Goal: Task Accomplishment & Management: Use online tool/utility

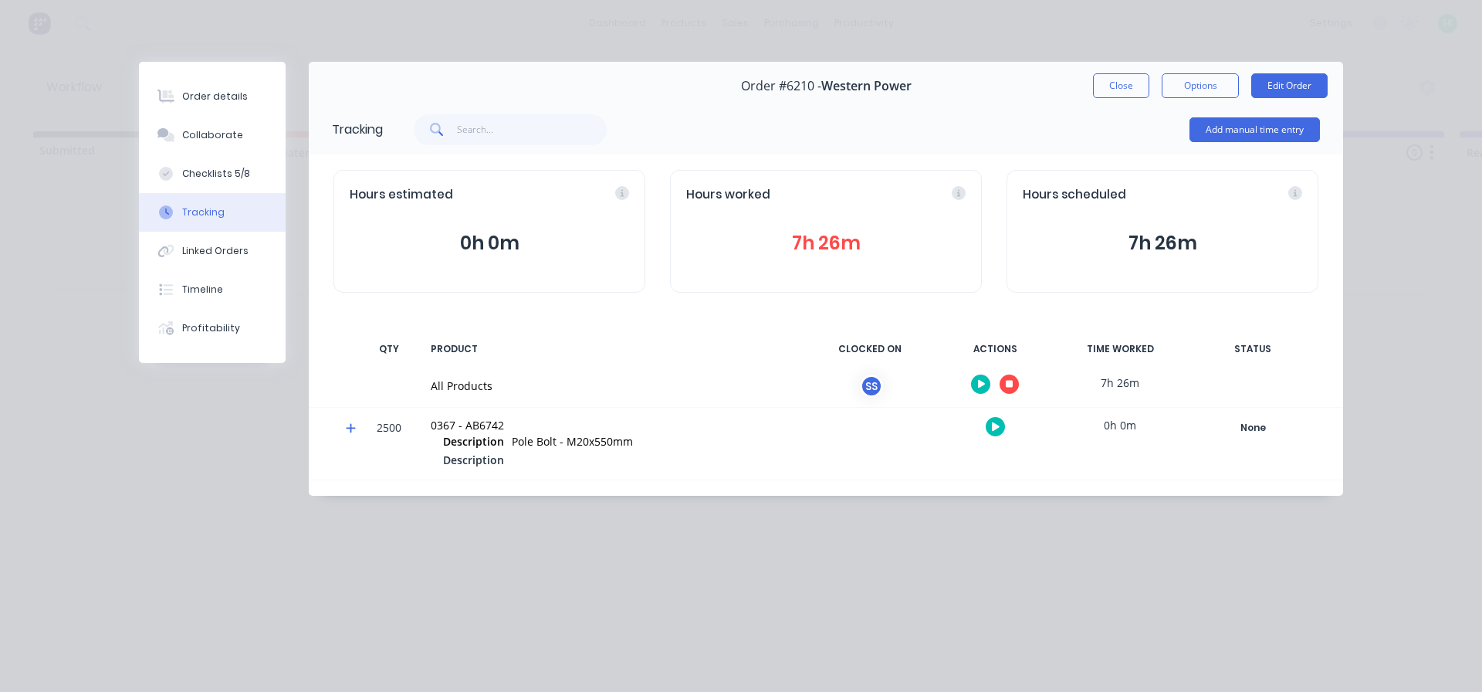
click at [1007, 389] on button "button" at bounding box center [1008, 383] width 19 height 19
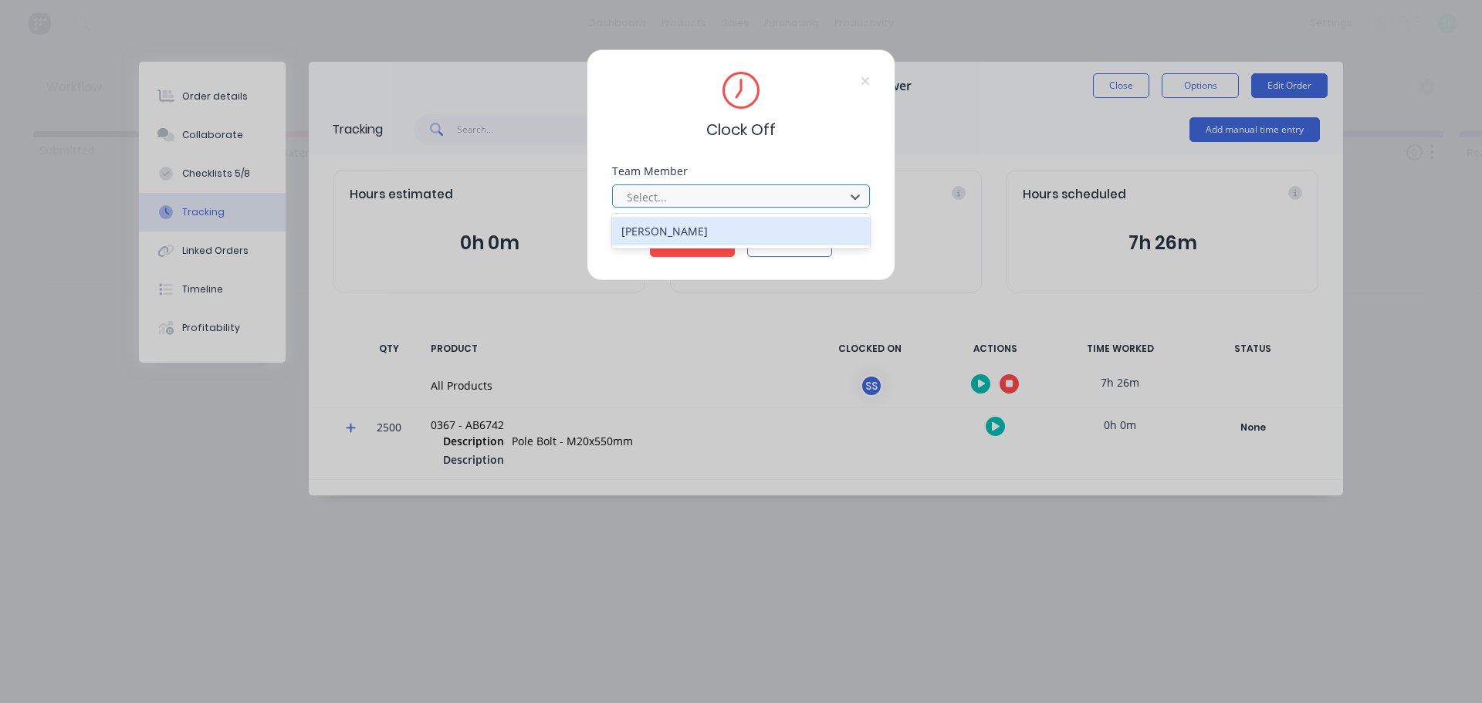
click at [755, 193] on div at bounding box center [730, 197] width 211 height 19
click at [725, 226] on div "[PERSON_NAME]" at bounding box center [741, 231] width 258 height 29
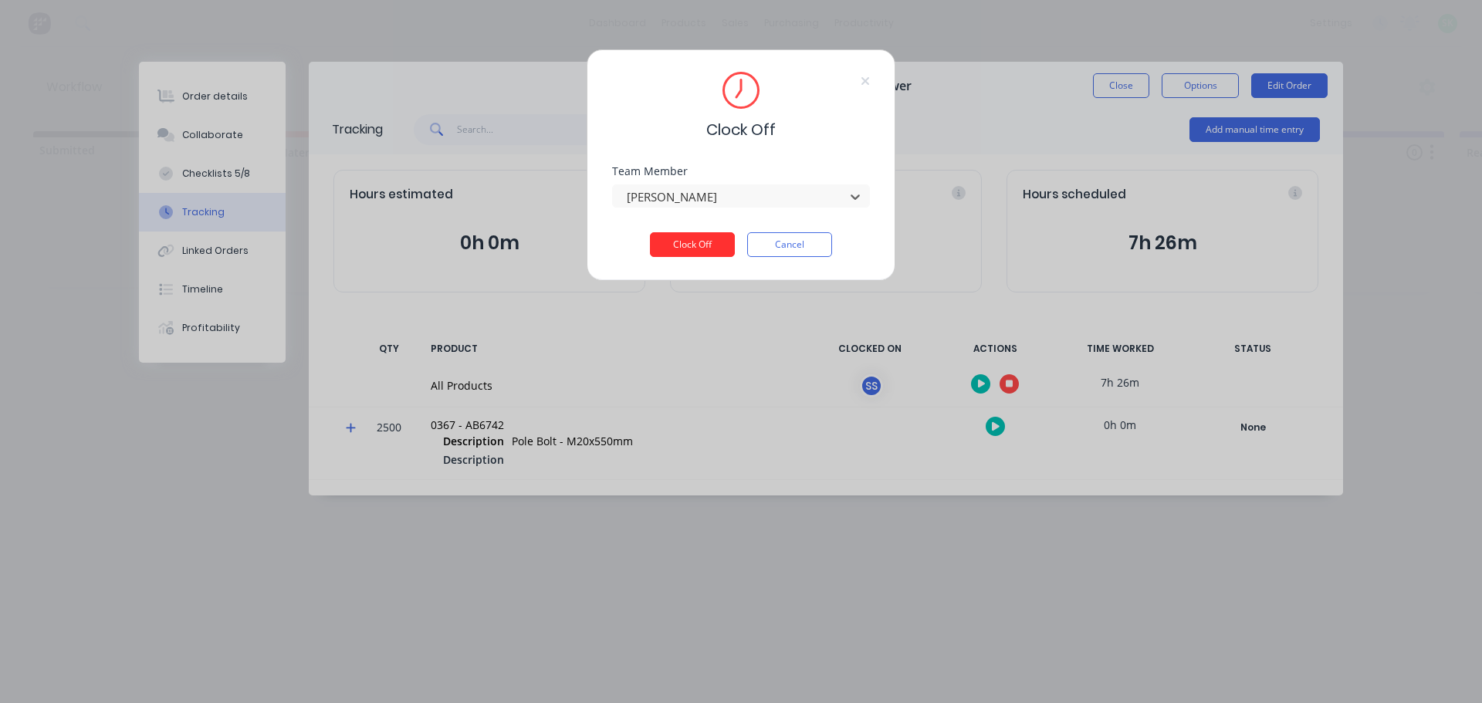
click at [708, 244] on button "Clock Off" at bounding box center [692, 244] width 85 height 25
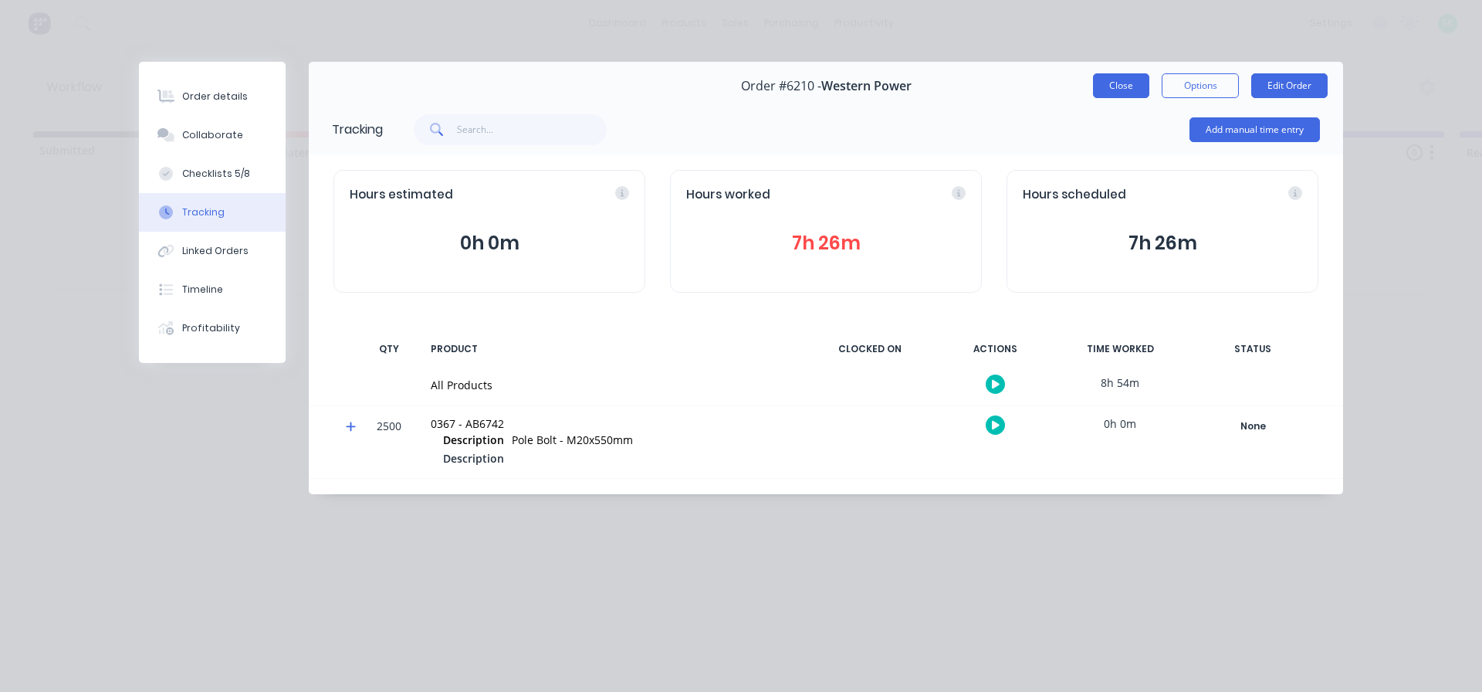
click at [1113, 90] on button "Close" at bounding box center [1121, 85] width 56 height 25
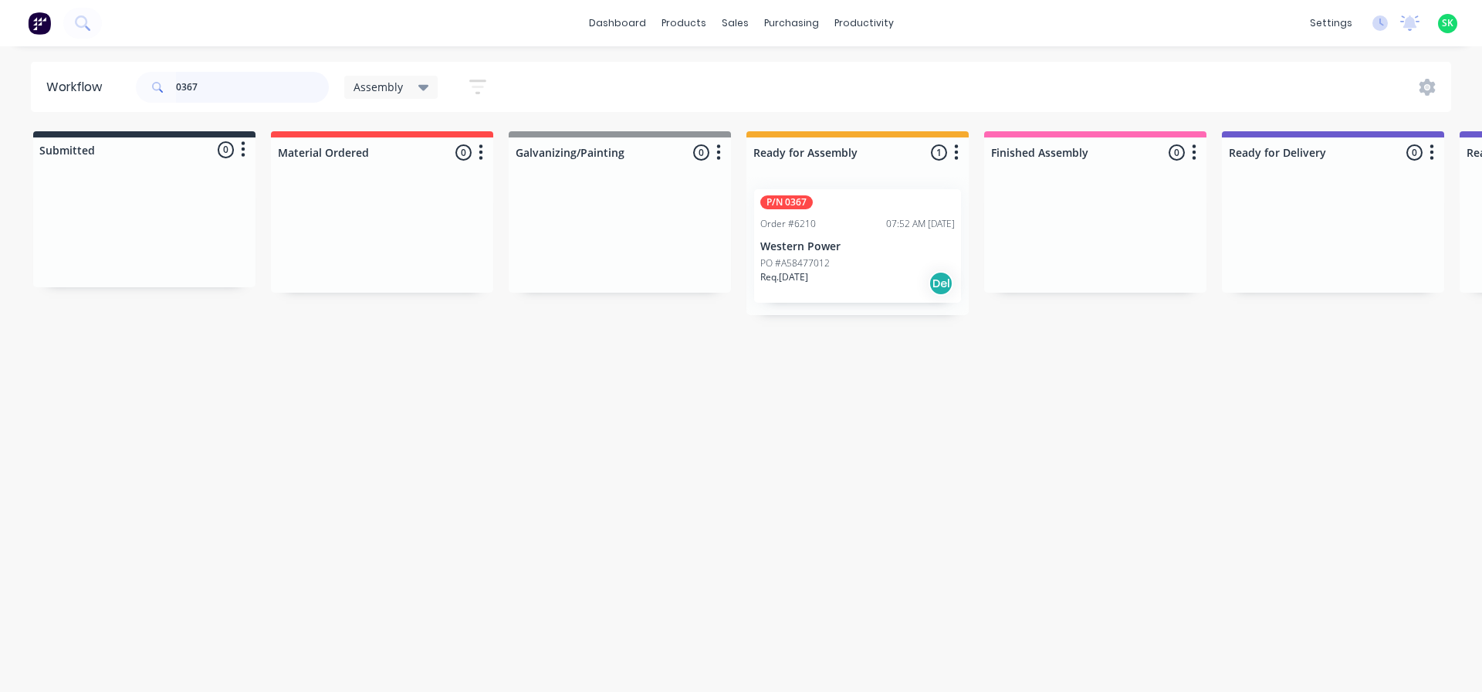
drag, startPoint x: 216, startPoint y: 86, endPoint x: 193, endPoint y: 89, distance: 23.3
click at [193, 89] on input "0367" at bounding box center [252, 87] width 153 height 31
type input "0366"
click at [875, 233] on div "P/N 0366 Order #6209 08:30 AM [DATE] Western Power PO #A58477011 Req. [DATE] Del" at bounding box center [857, 245] width 207 height 113
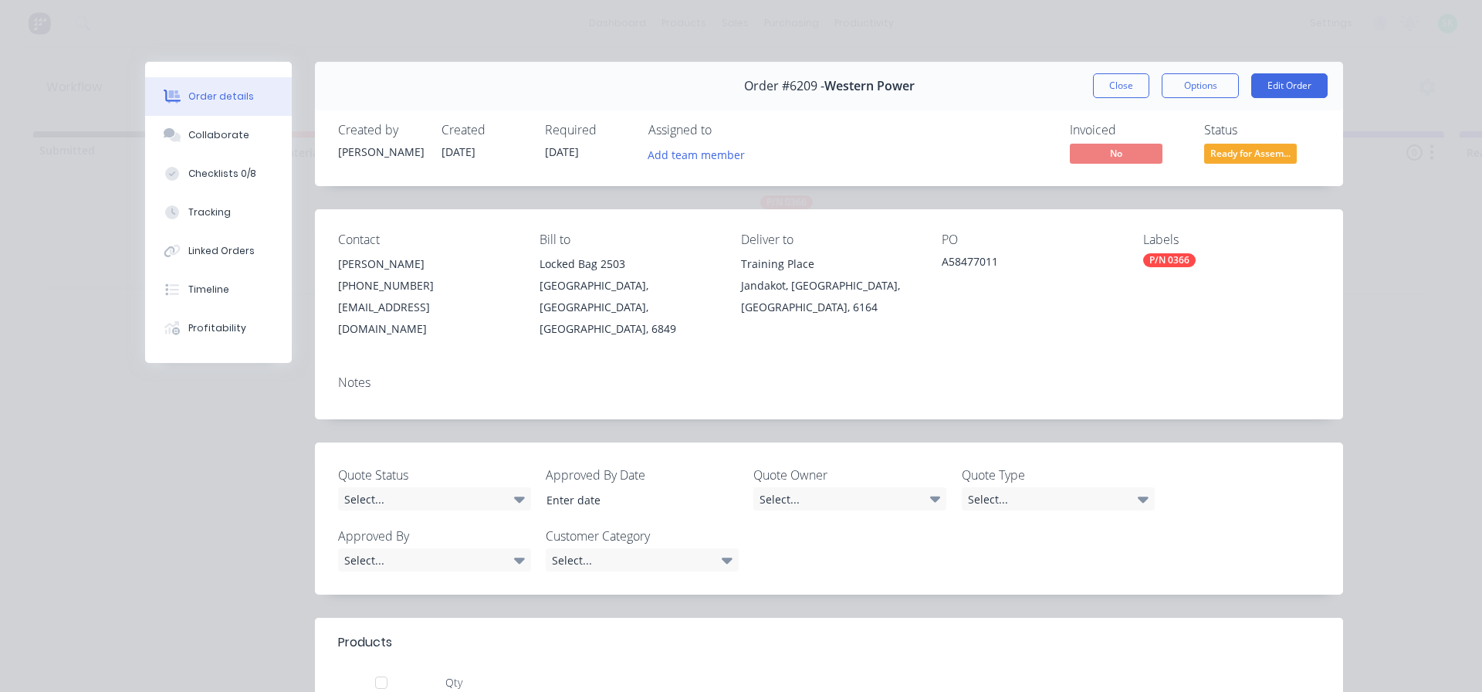
scroll to position [232, 0]
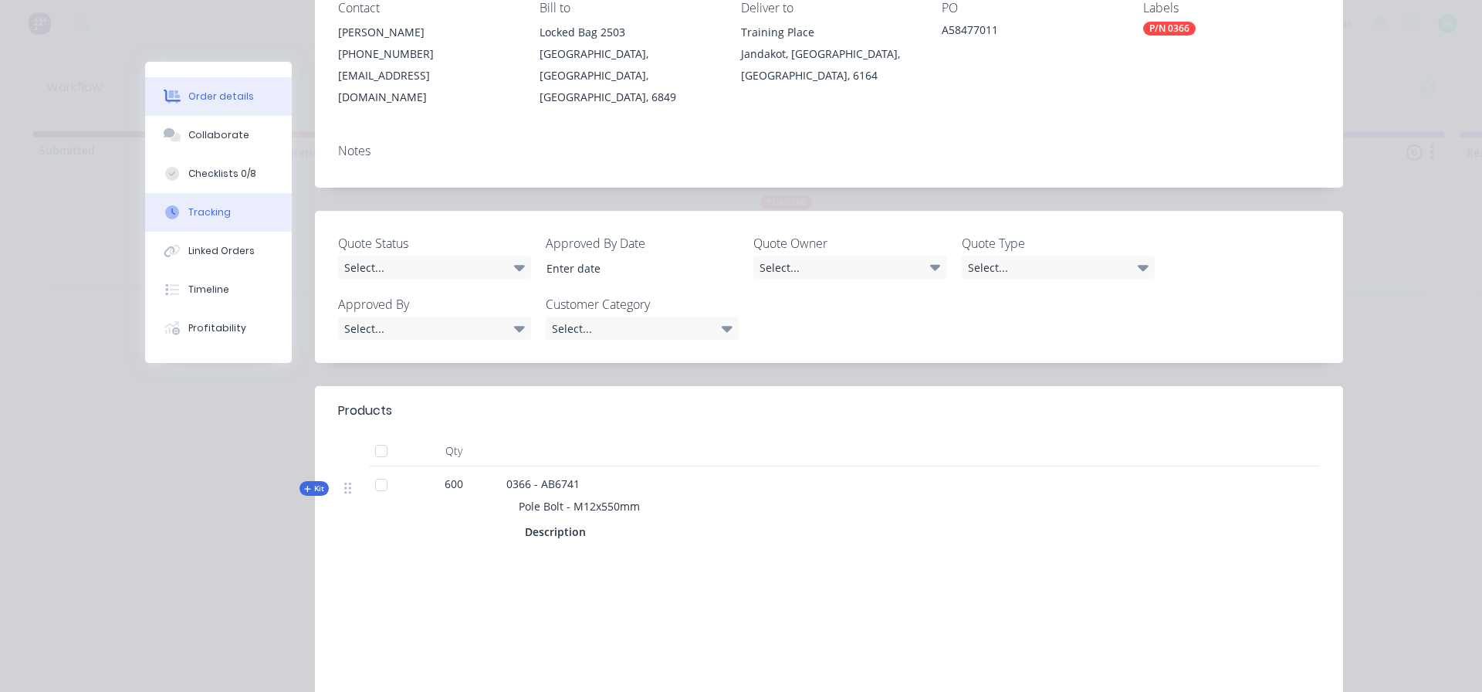
click at [223, 210] on button "Tracking" at bounding box center [218, 212] width 147 height 39
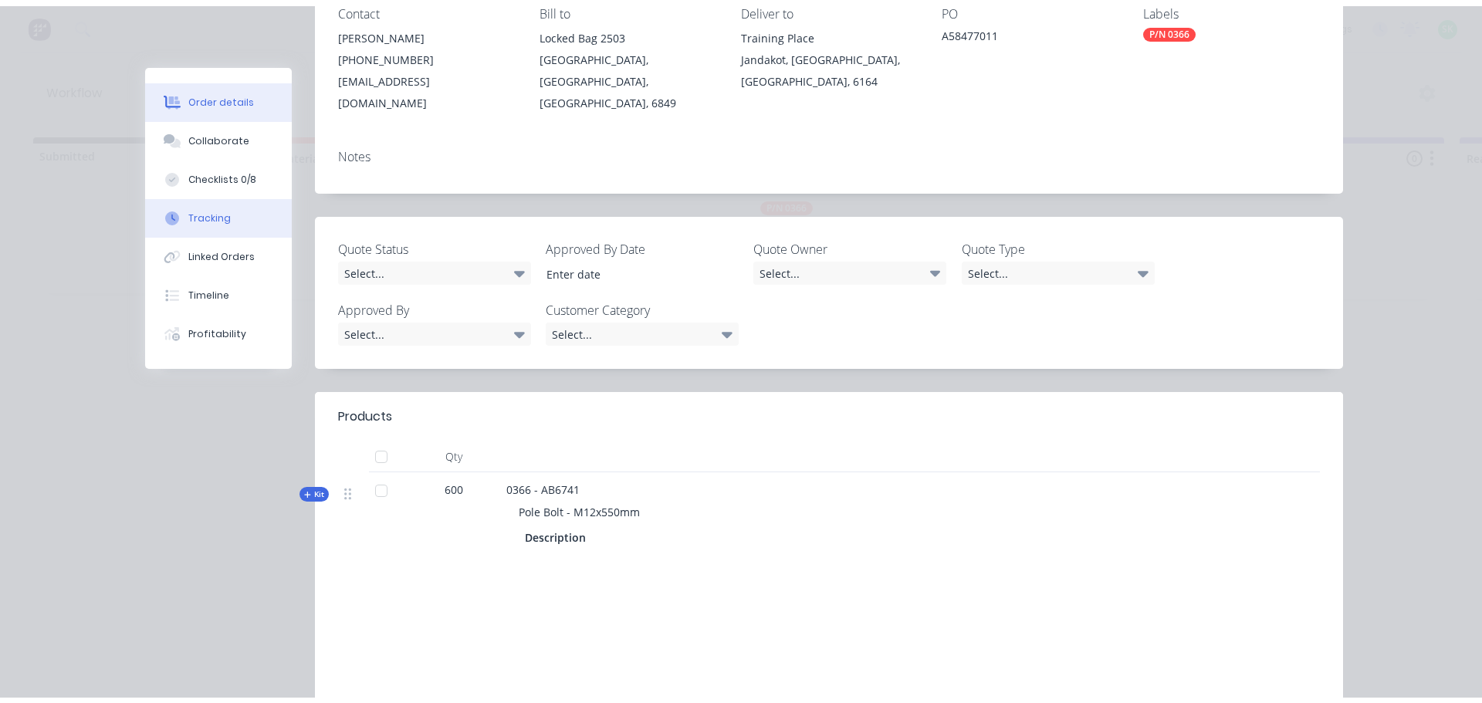
scroll to position [0, 0]
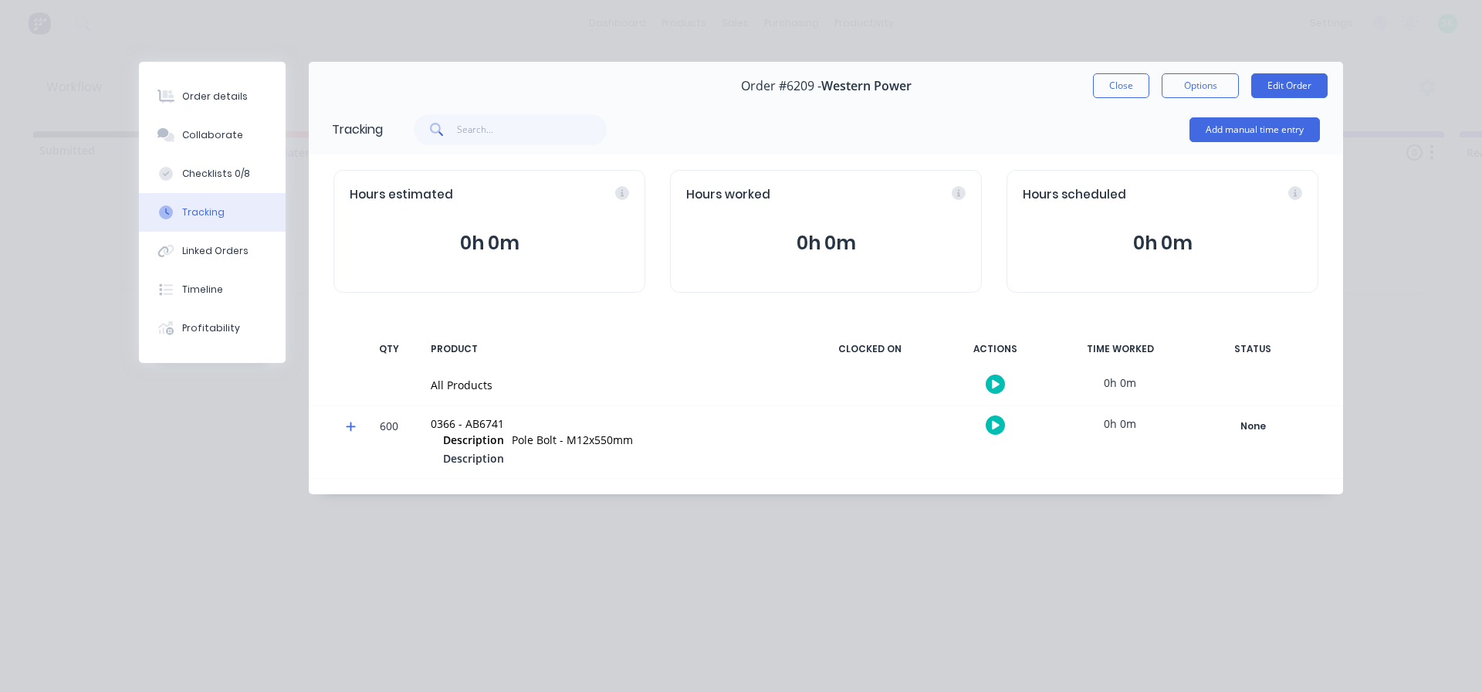
click at [998, 385] on icon "button" at bounding box center [996, 384] width 8 height 8
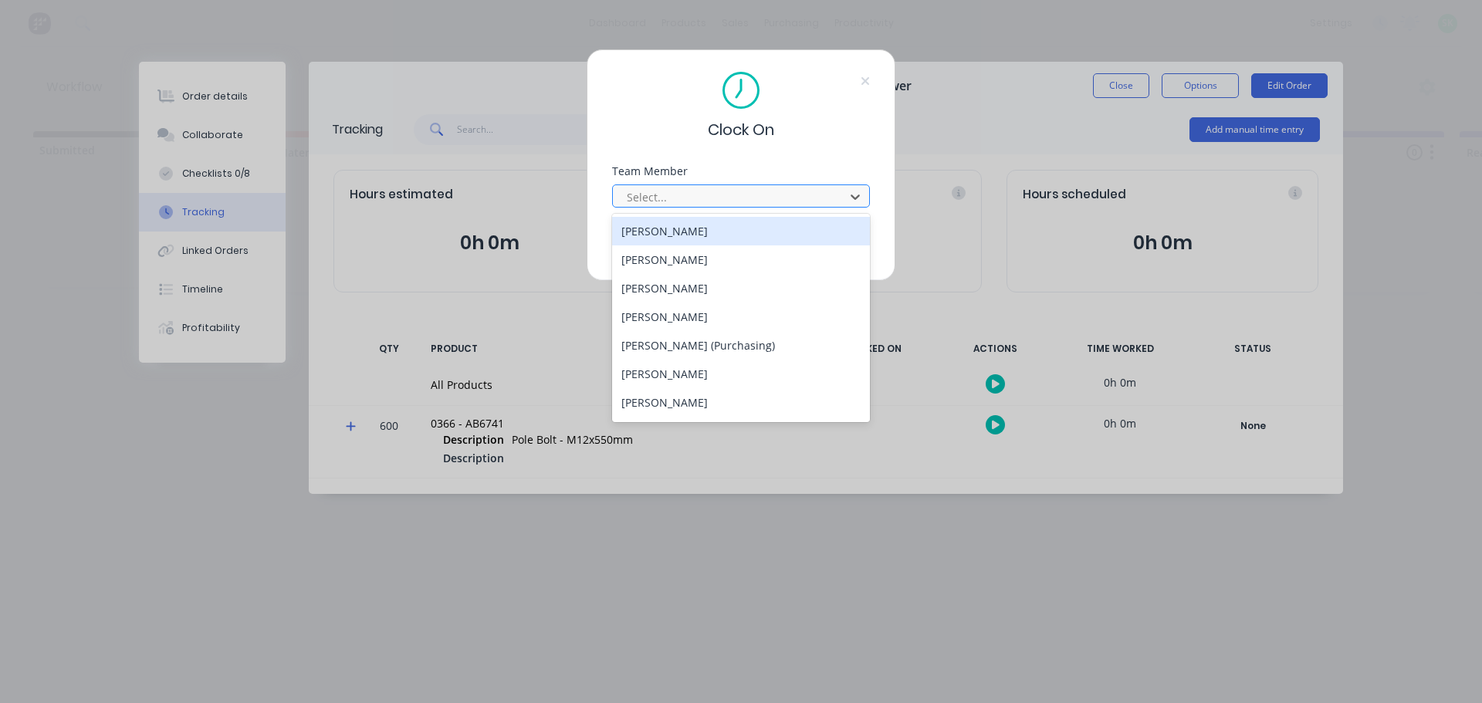
click at [812, 193] on div at bounding box center [730, 197] width 211 height 19
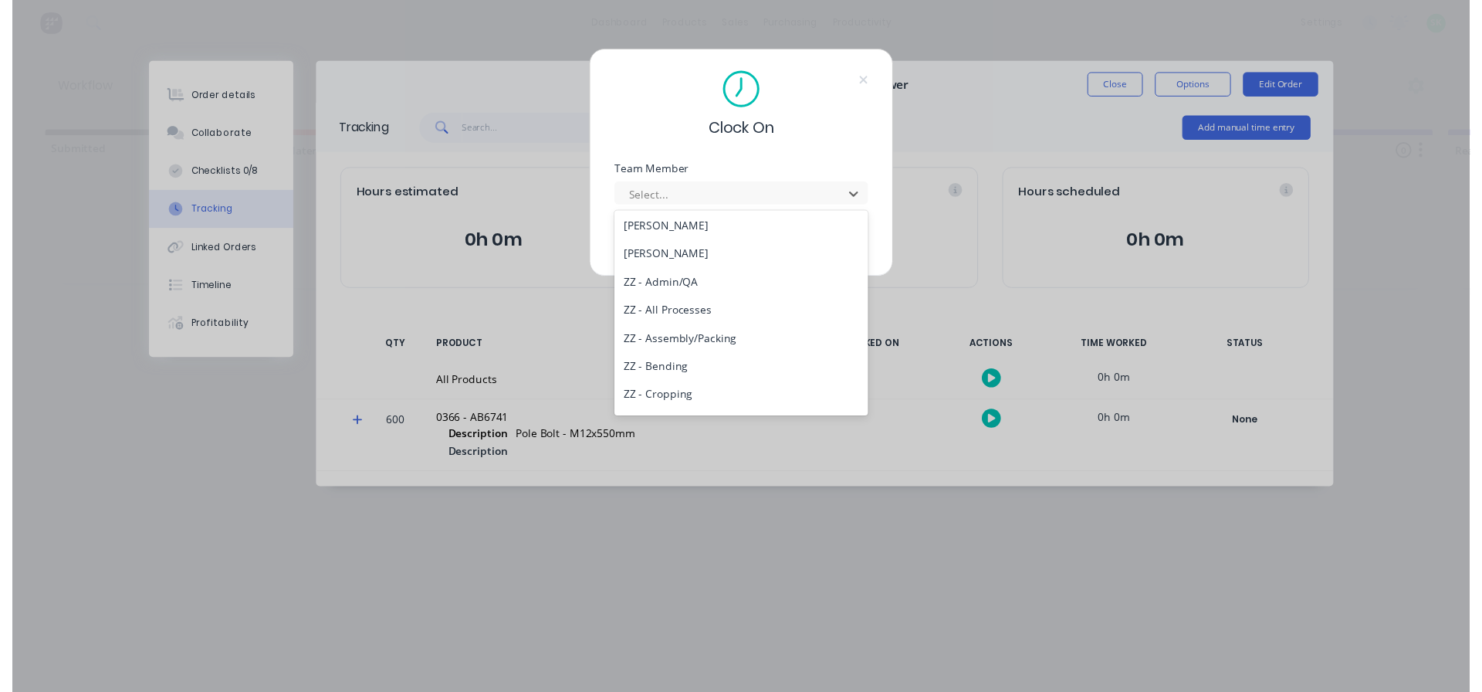
scroll to position [772, 0]
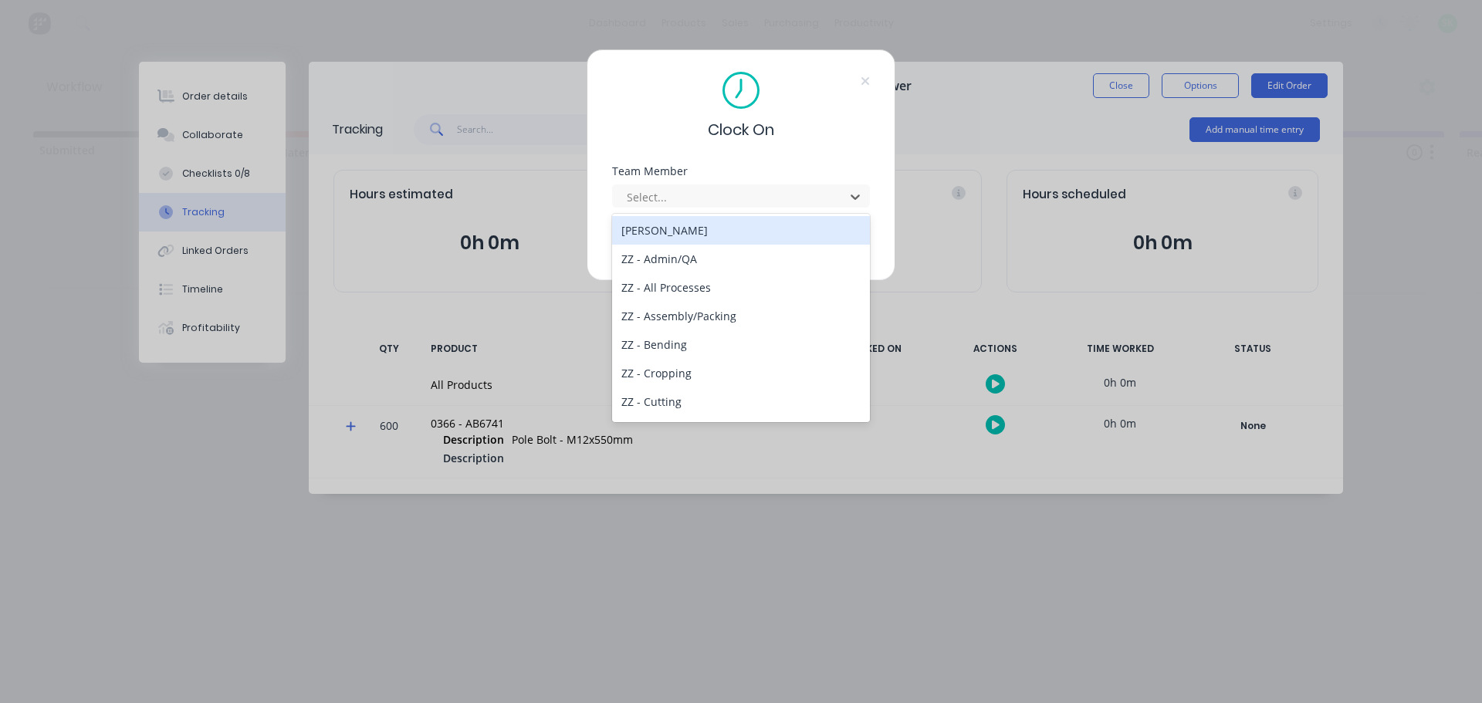
click at [758, 234] on div "[PERSON_NAME]" at bounding box center [741, 230] width 258 height 29
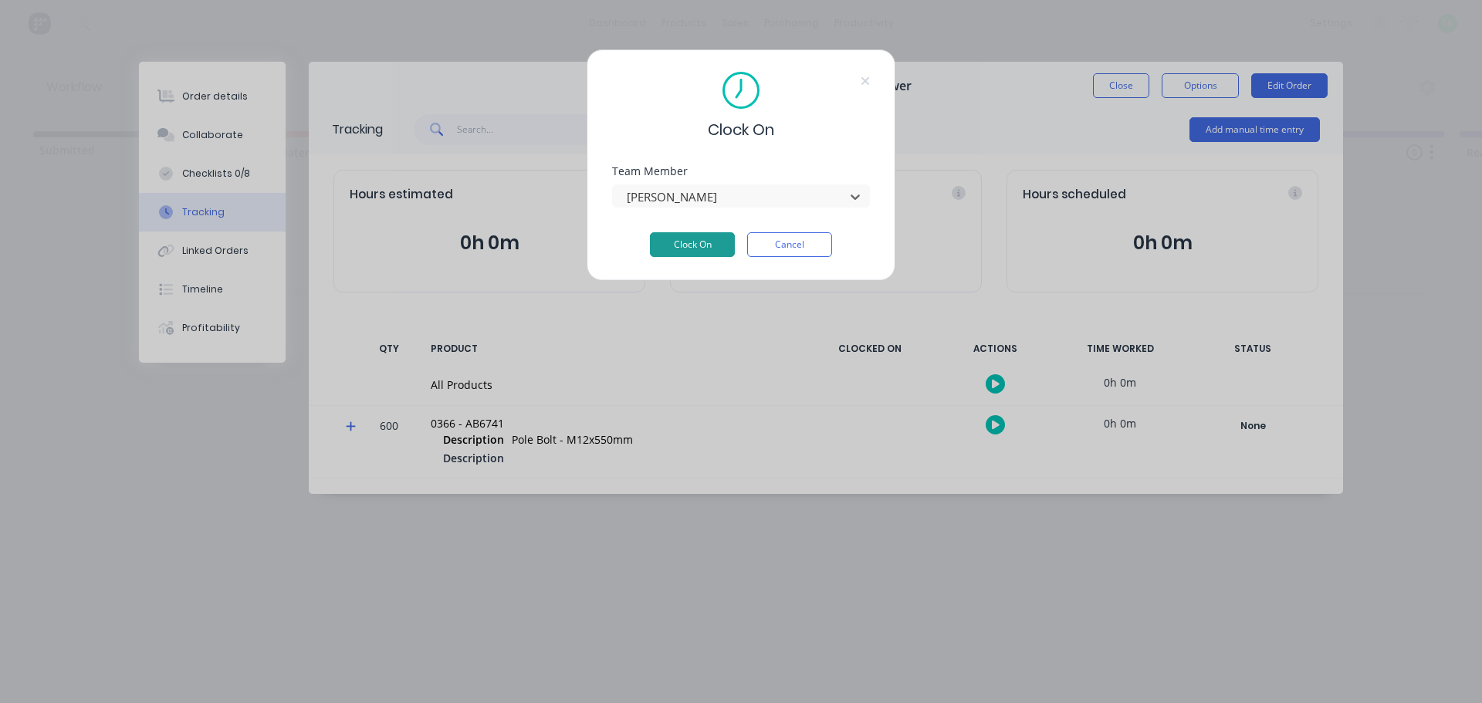
click at [701, 252] on button "Clock On" at bounding box center [692, 244] width 85 height 25
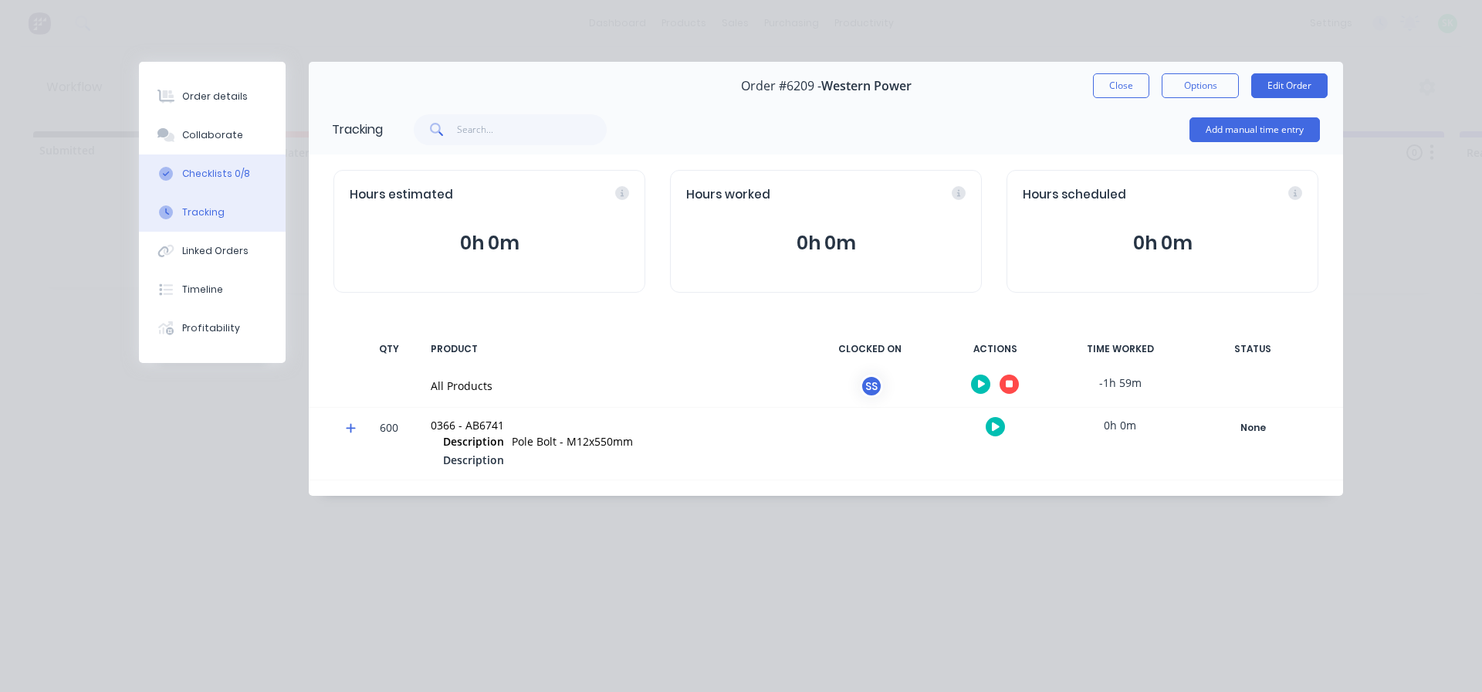
click at [252, 168] on button "Checklists 0/8" at bounding box center [212, 173] width 147 height 39
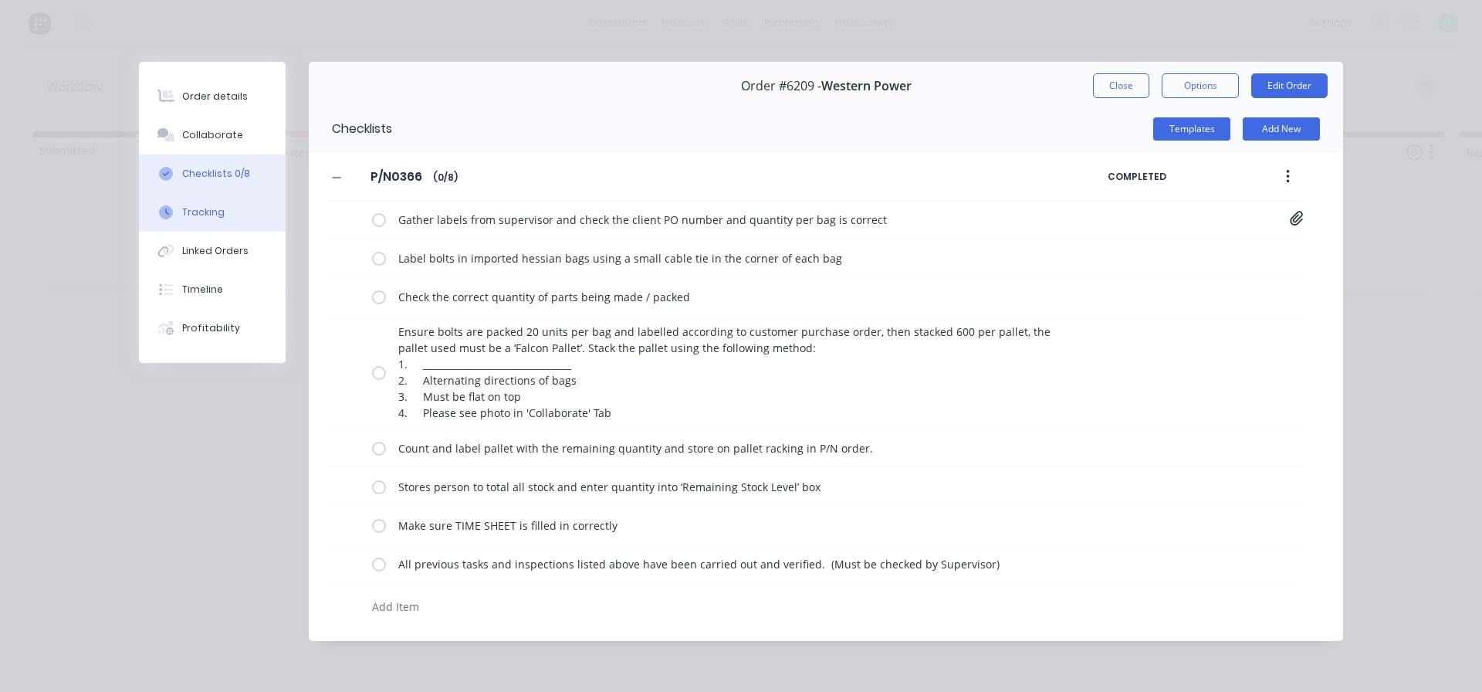
click at [222, 211] on button "Tracking" at bounding box center [212, 212] width 147 height 39
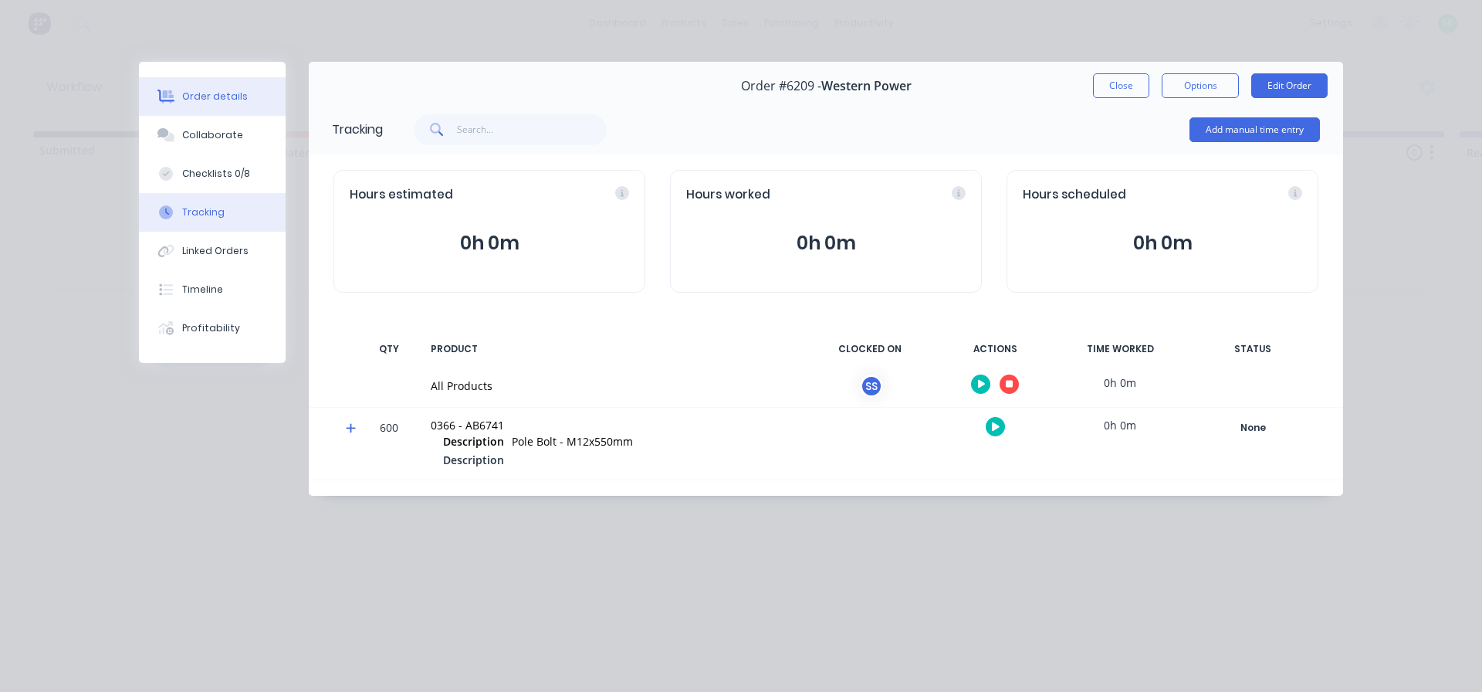
click at [198, 96] on div "Order details" at bounding box center [215, 97] width 66 height 14
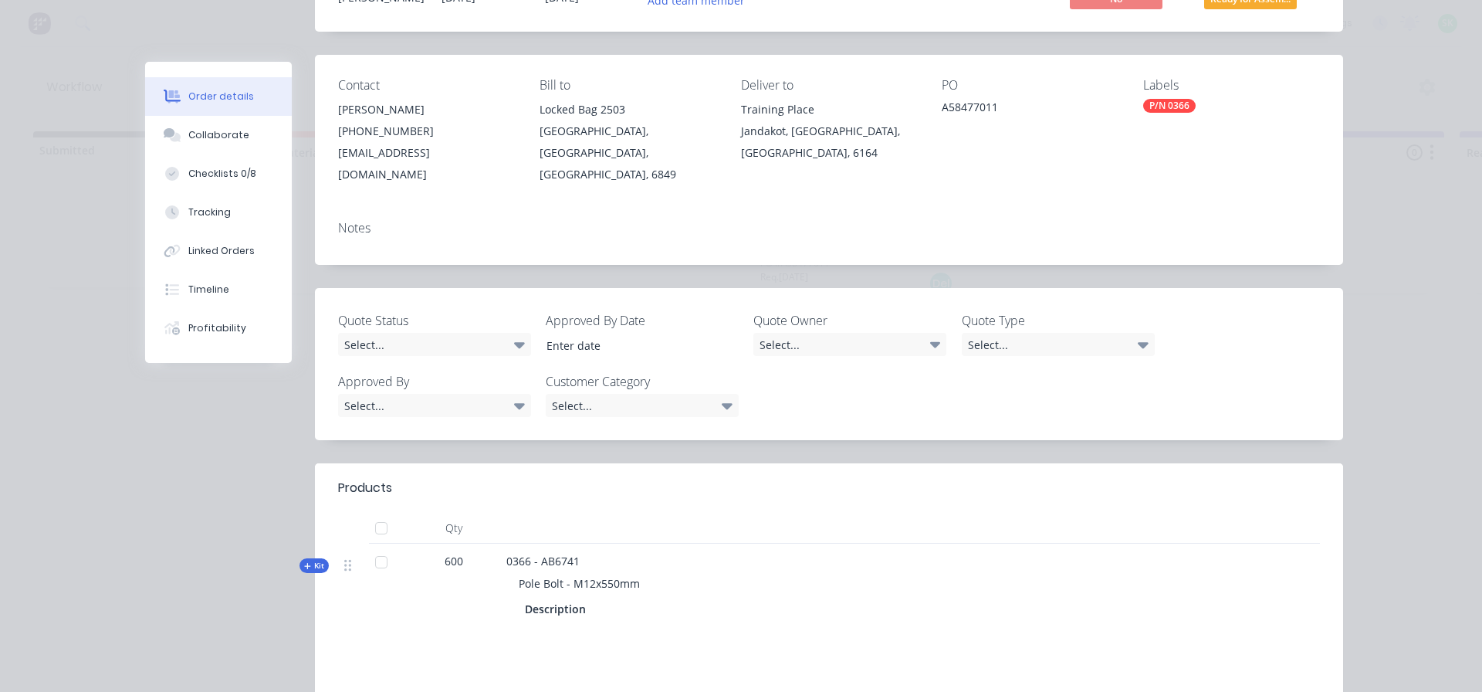
scroll to position [232, 0]
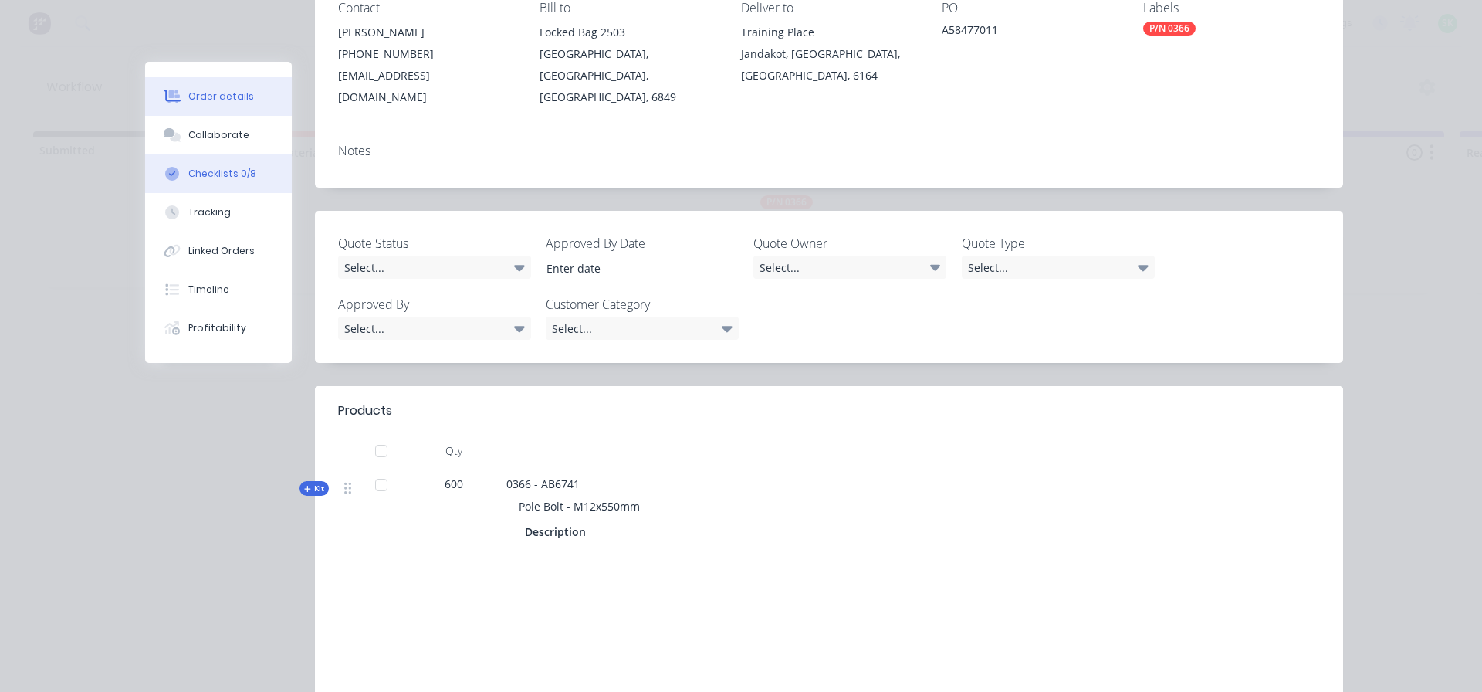
click at [217, 175] on div "Checklists 0/8" at bounding box center [222, 174] width 68 height 14
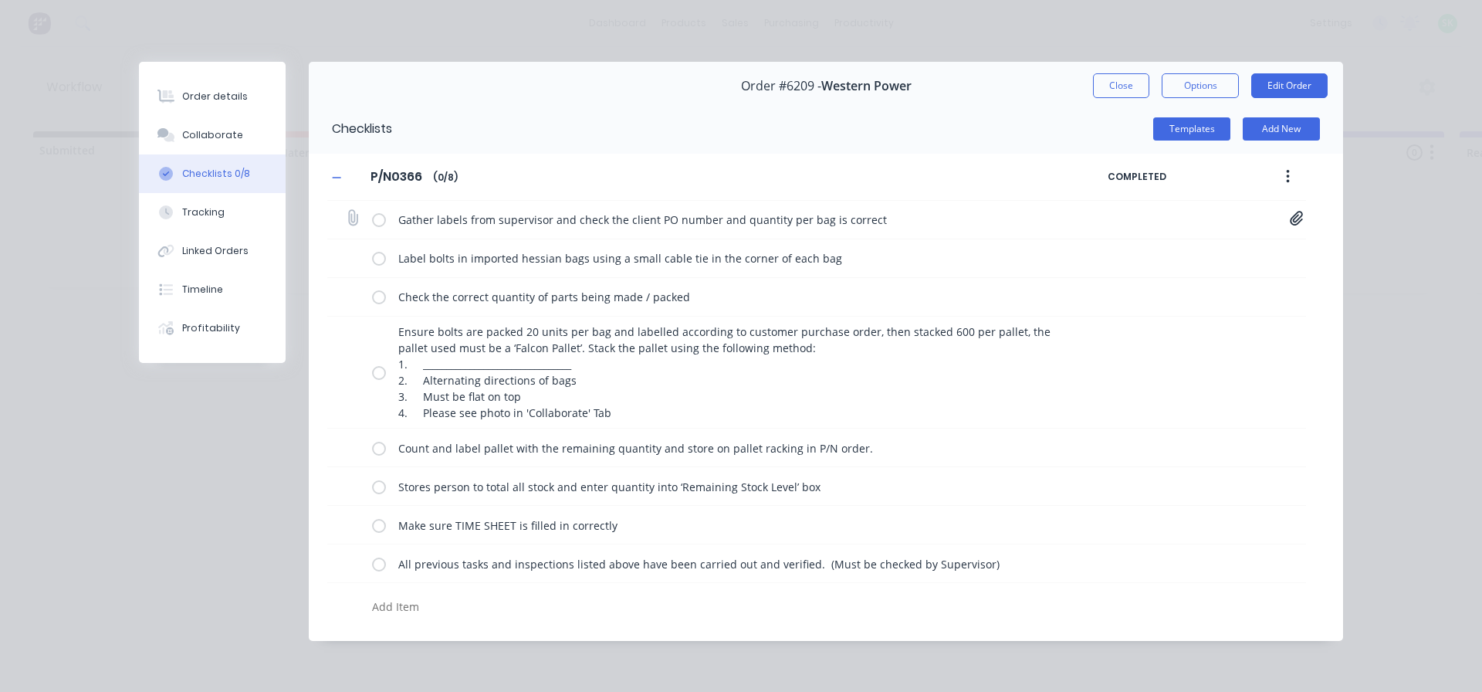
click at [380, 221] on label at bounding box center [379, 219] width 14 height 16
click at [0, 0] on input "checkbox" at bounding box center [0, 0] width 0 height 0
type textarea "x"
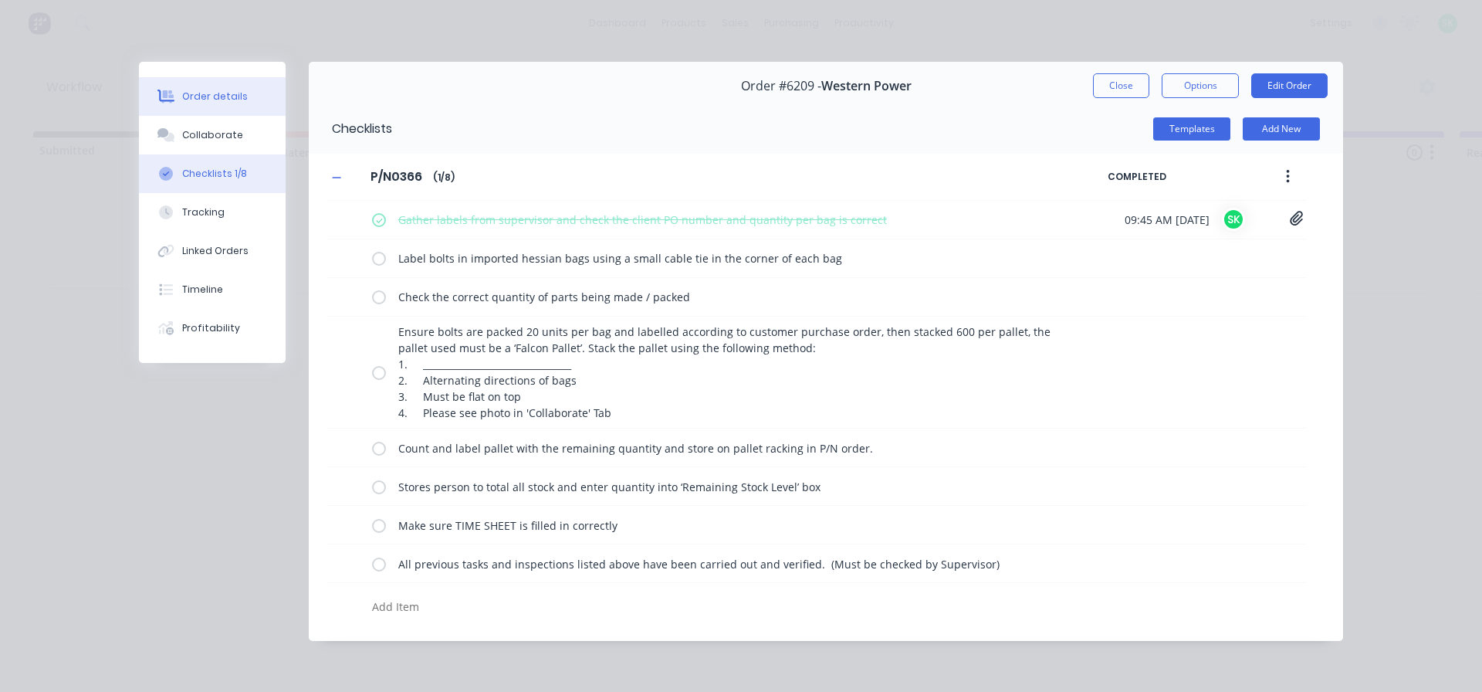
click at [191, 100] on div "Order details" at bounding box center [215, 97] width 66 height 14
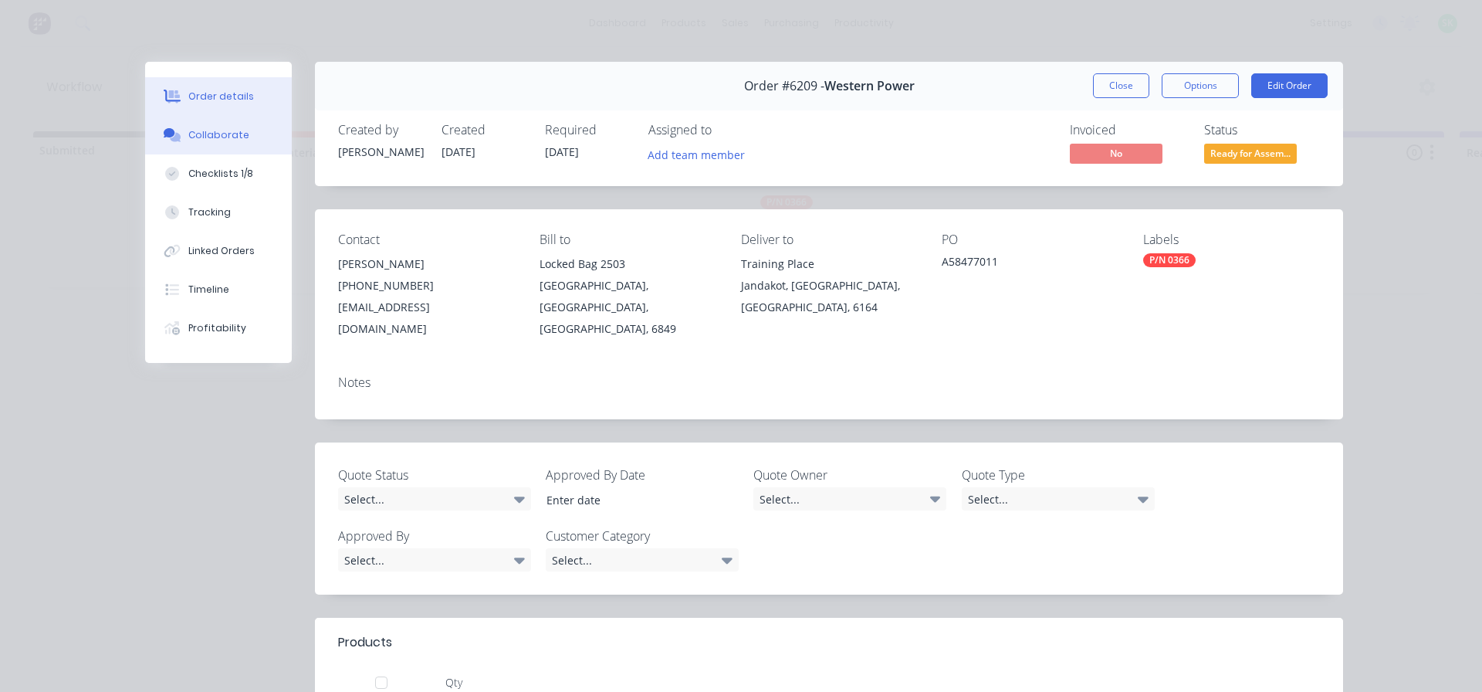
click at [227, 137] on div "Collaborate" at bounding box center [218, 135] width 61 height 14
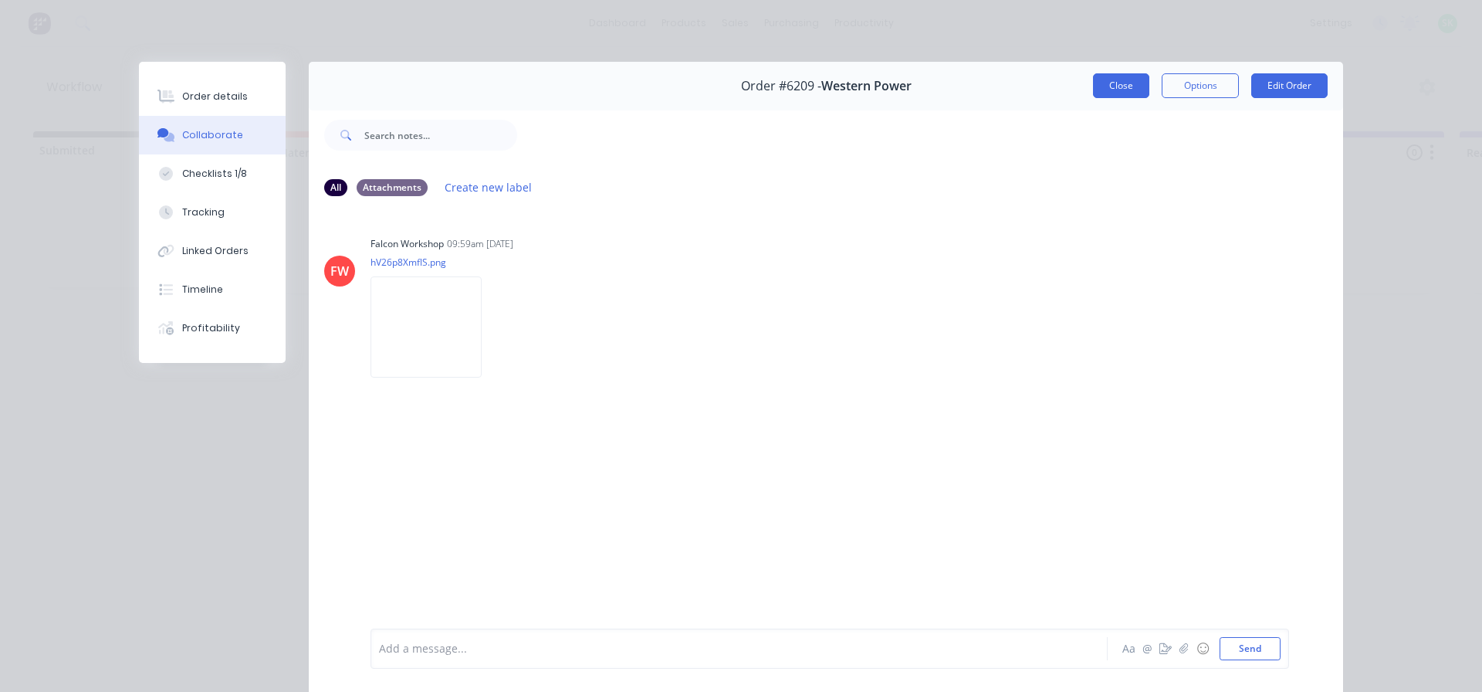
click at [1121, 93] on button "Close" at bounding box center [1121, 85] width 56 height 25
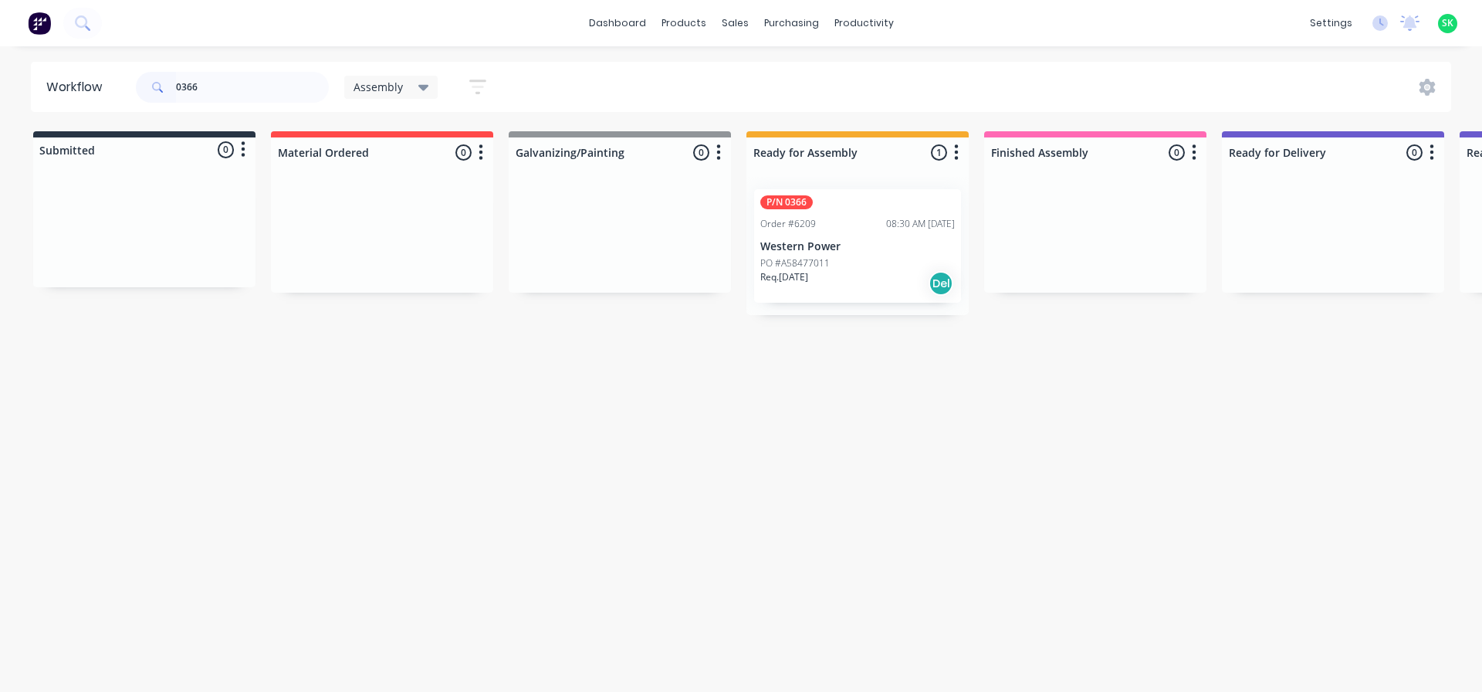
click at [881, 244] on p "Western Power" at bounding box center [857, 246] width 194 height 13
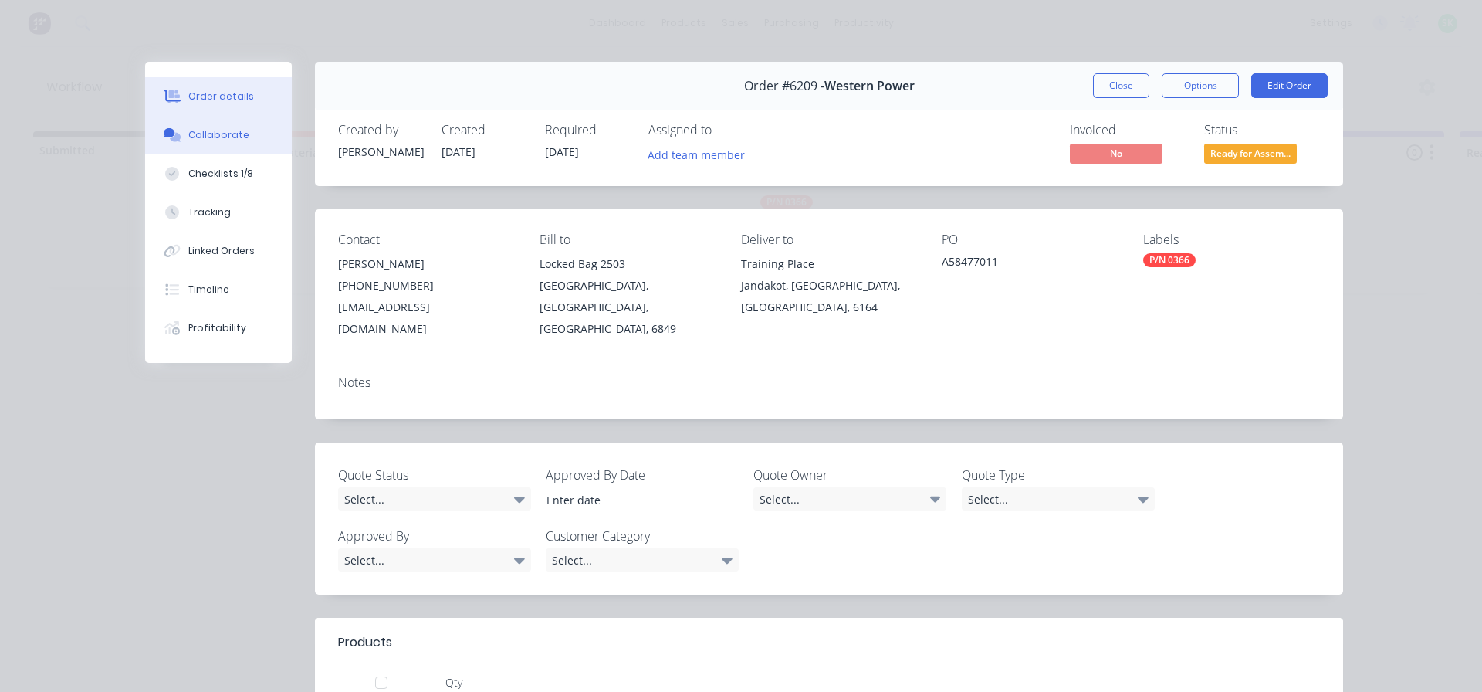
click at [227, 144] on button "Collaborate" at bounding box center [218, 135] width 147 height 39
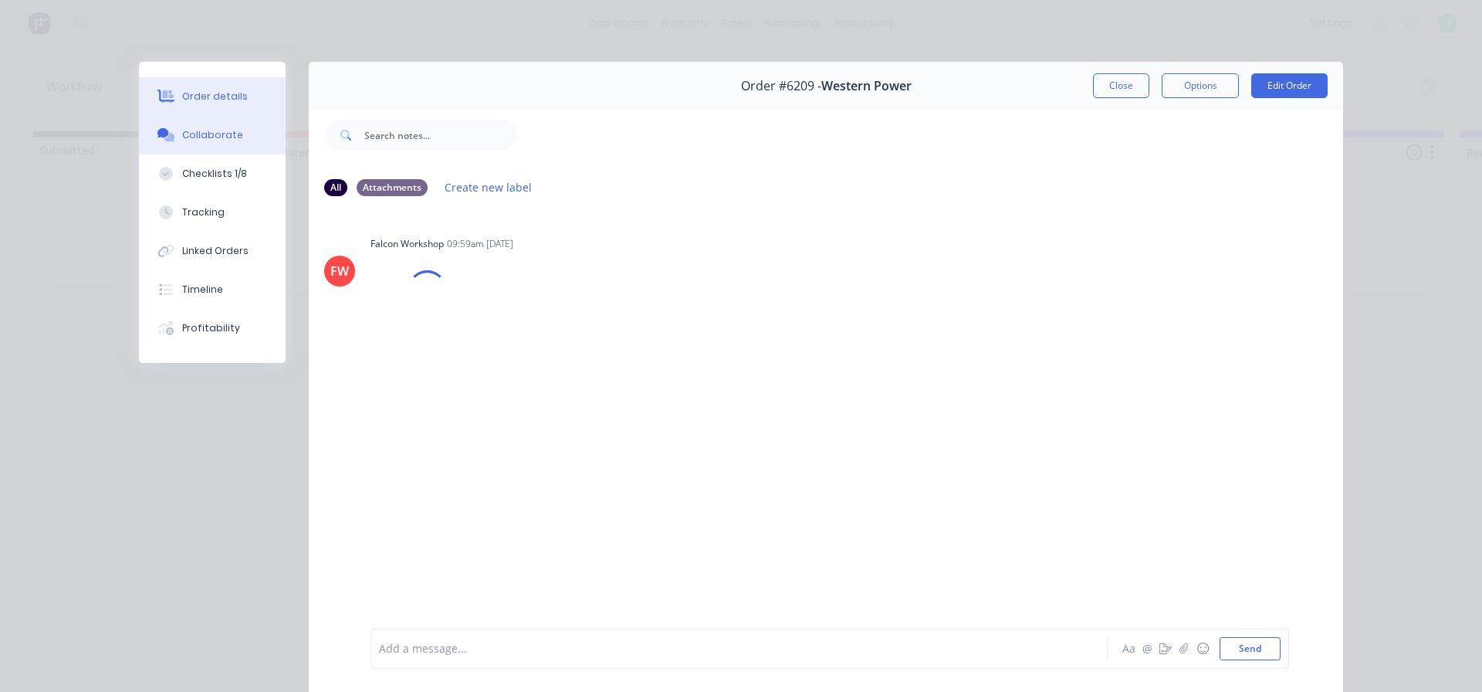
click at [206, 95] on div "Order details" at bounding box center [215, 97] width 66 height 14
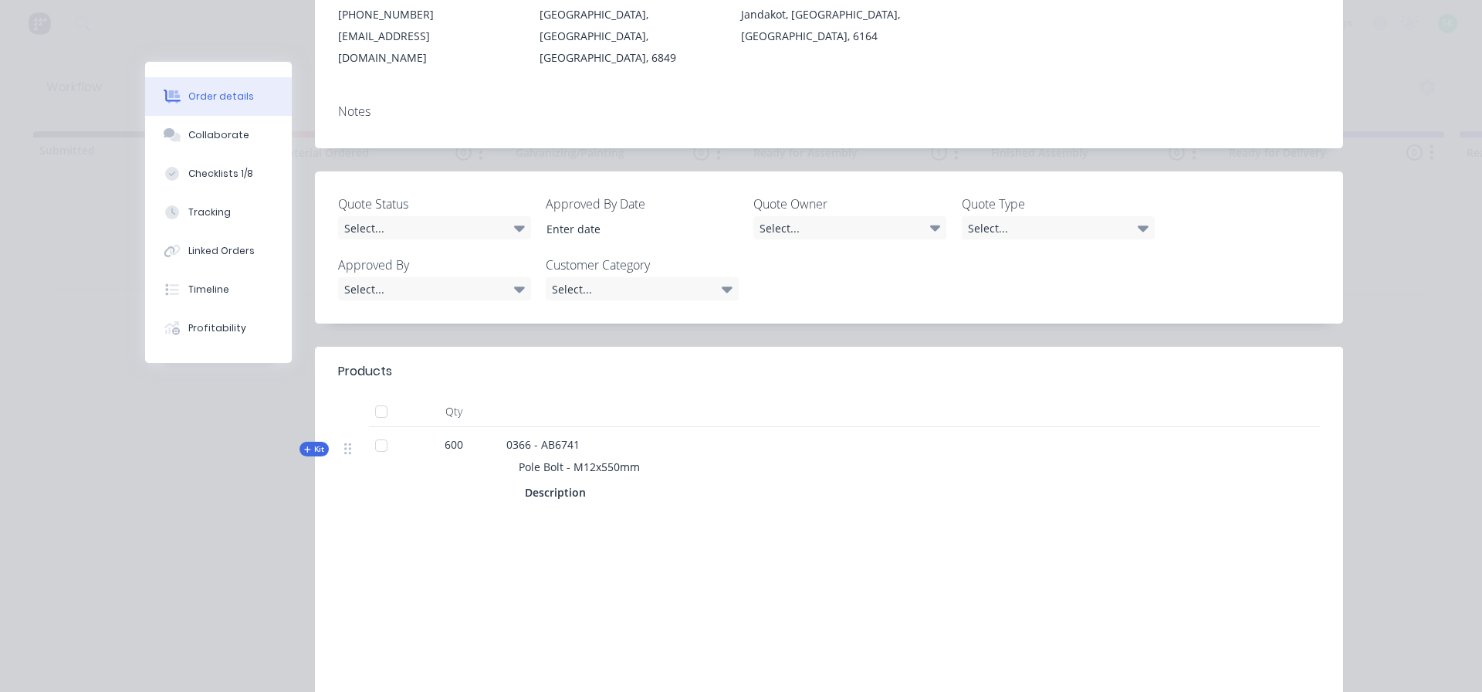
scroll to position [309, 0]
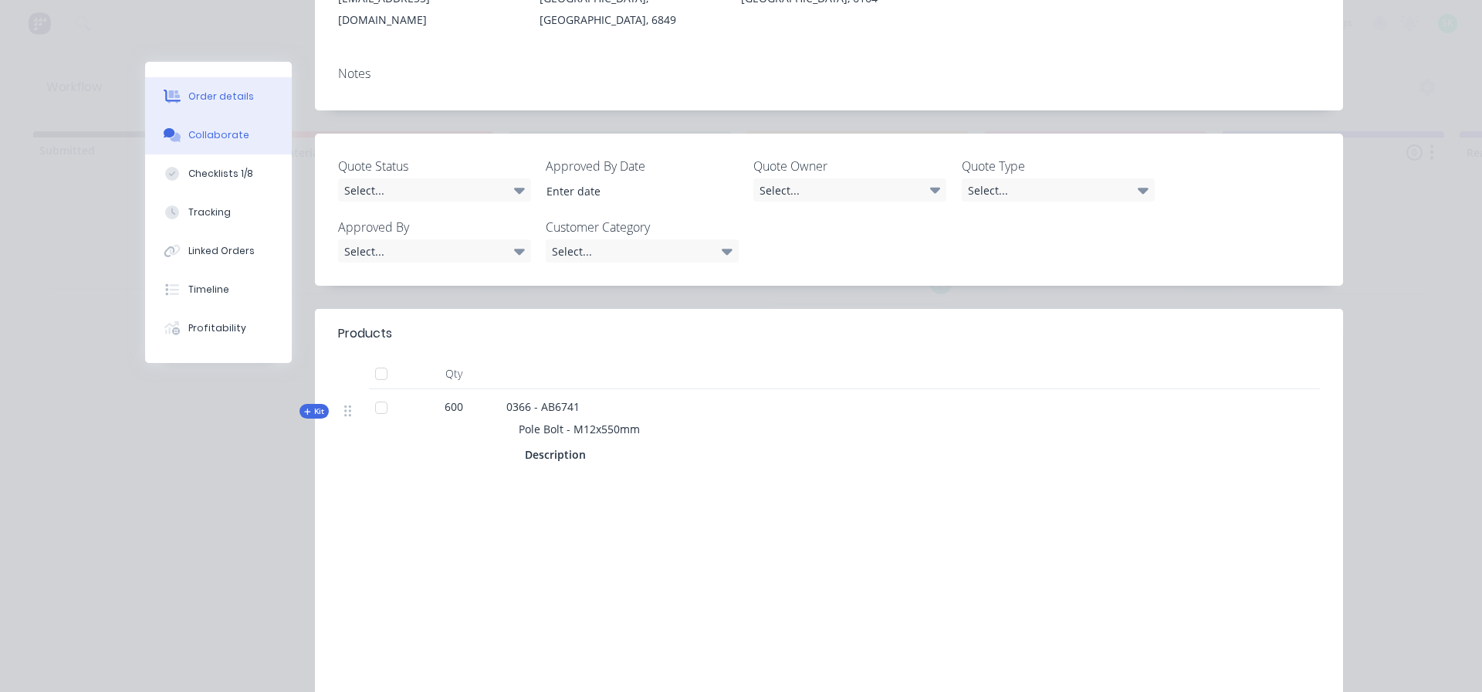
click at [219, 134] on div "Collaborate" at bounding box center [218, 135] width 61 height 14
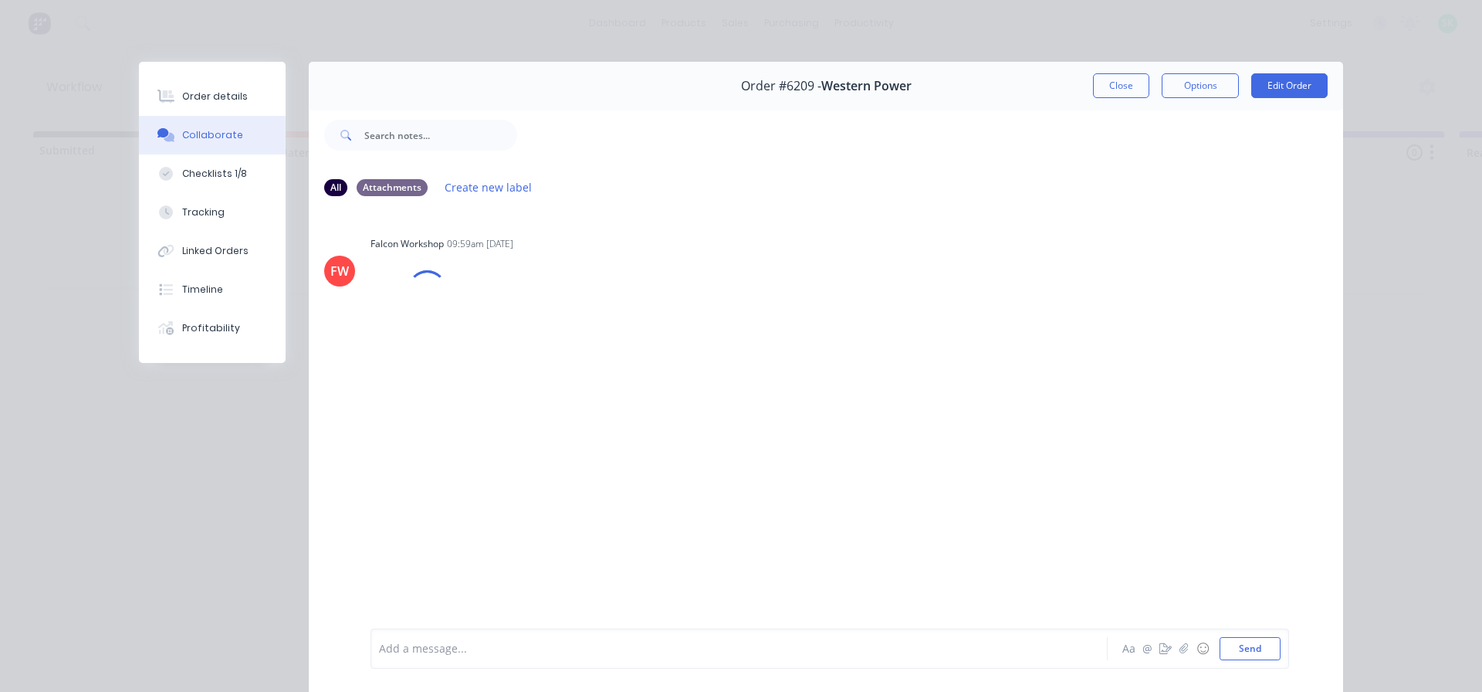
click at [441, 647] on div at bounding box center [717, 649] width 675 height 16
click at [421, 654] on div at bounding box center [717, 649] width 675 height 16
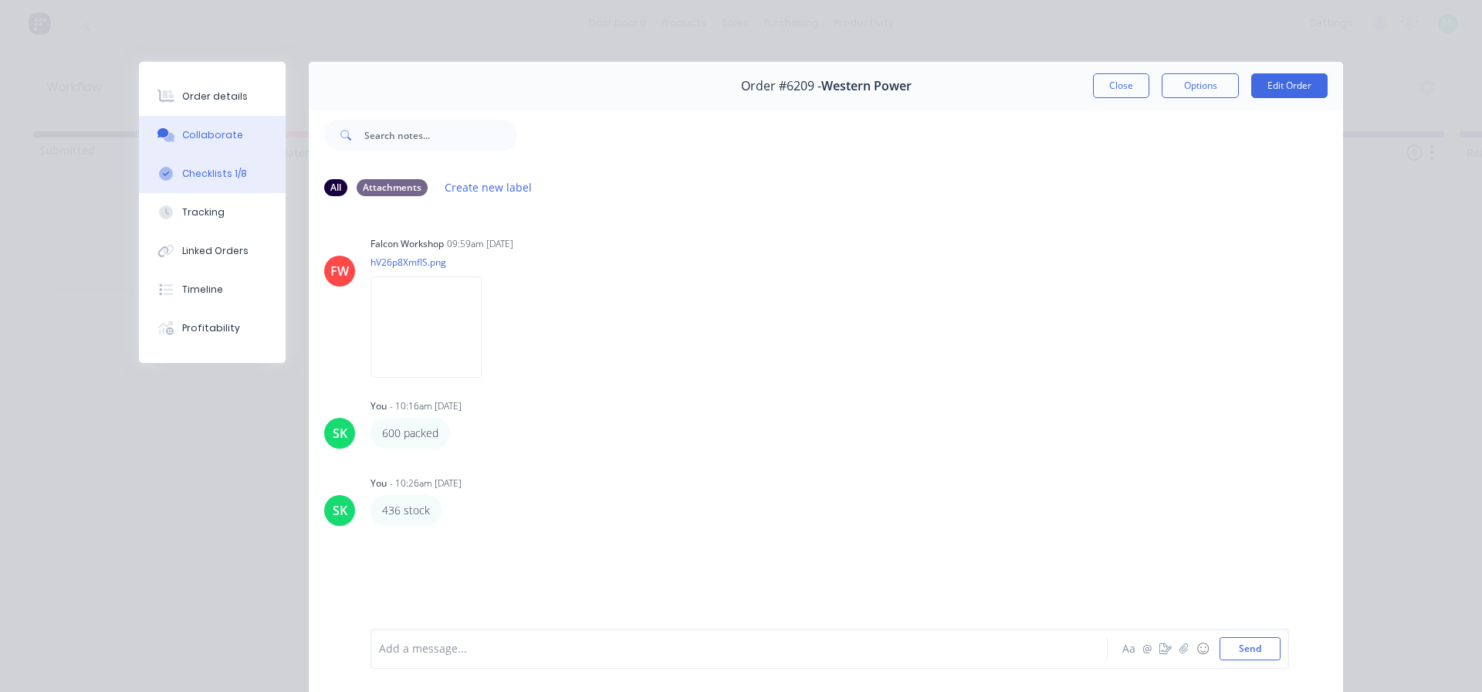
click at [200, 171] on div "Checklists 1/8" at bounding box center [214, 174] width 65 height 14
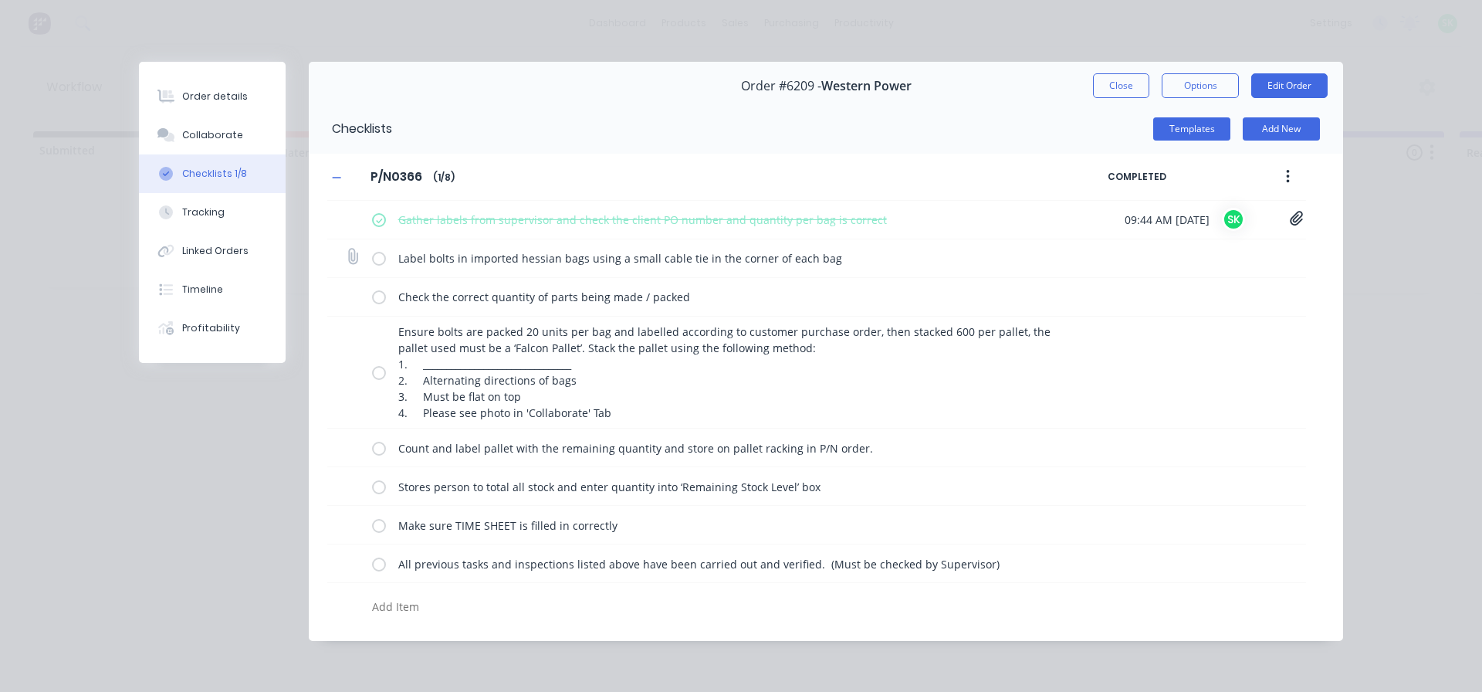
click at [372, 259] on label at bounding box center [379, 258] width 14 height 16
click at [0, 0] on input "checkbox" at bounding box center [0, 0] width 0 height 0
click at [380, 297] on label at bounding box center [379, 297] width 14 height 16
click at [0, 0] on input "checkbox" at bounding box center [0, 0] width 0 height 0
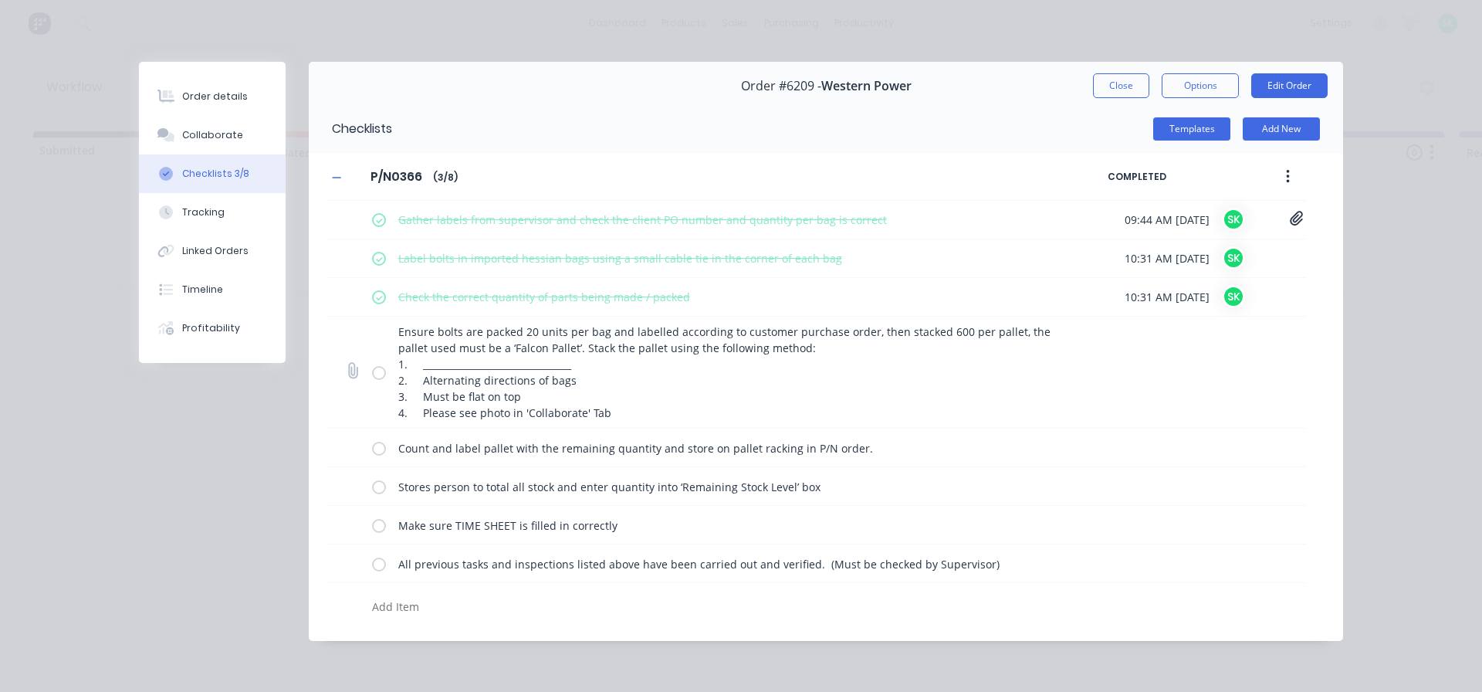
click at [383, 373] on label at bounding box center [379, 372] width 14 height 16
click at [0, 0] on input "checkbox" at bounding box center [0, 0] width 0 height 0
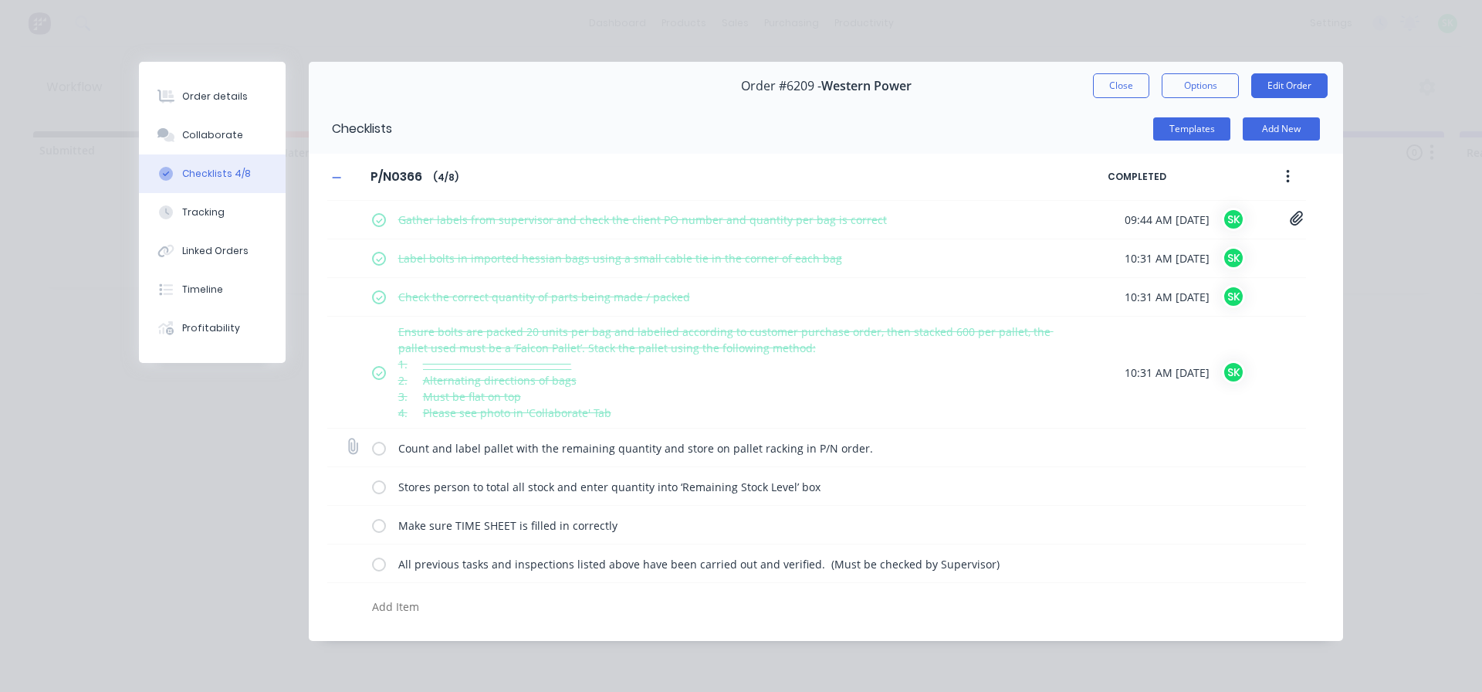
click at [378, 451] on label at bounding box center [379, 447] width 14 height 16
click at [0, 0] on input "checkbox" at bounding box center [0, 0] width 0 height 0
click at [380, 490] on label at bounding box center [379, 486] width 14 height 16
click at [0, 0] on input "checkbox" at bounding box center [0, 0] width 0 height 0
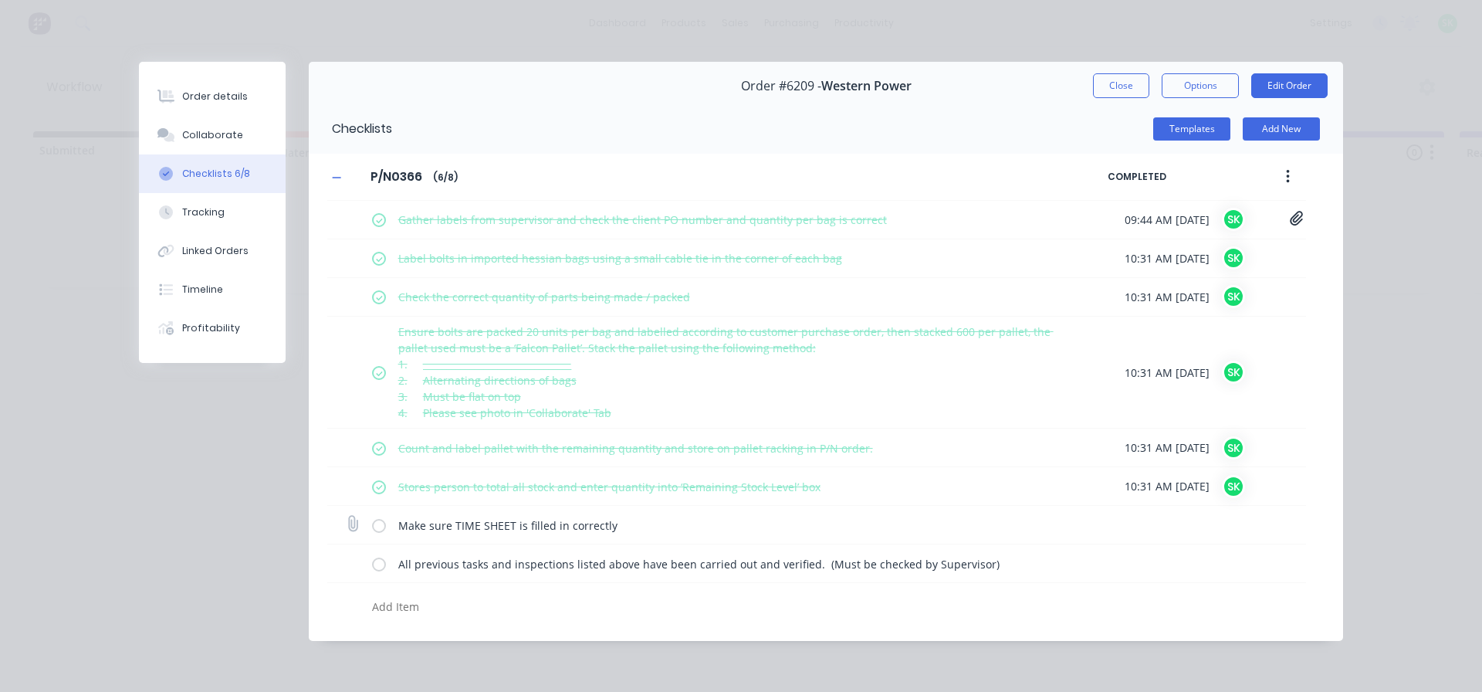
click at [378, 526] on label at bounding box center [379, 524] width 14 height 16
click at [0, 0] on input "checkbox" at bounding box center [0, 0] width 0 height 0
click at [374, 570] on label at bounding box center [379, 563] width 14 height 16
click at [0, 0] on input "checkbox" at bounding box center [0, 0] width 0 height 0
type textarea "x"
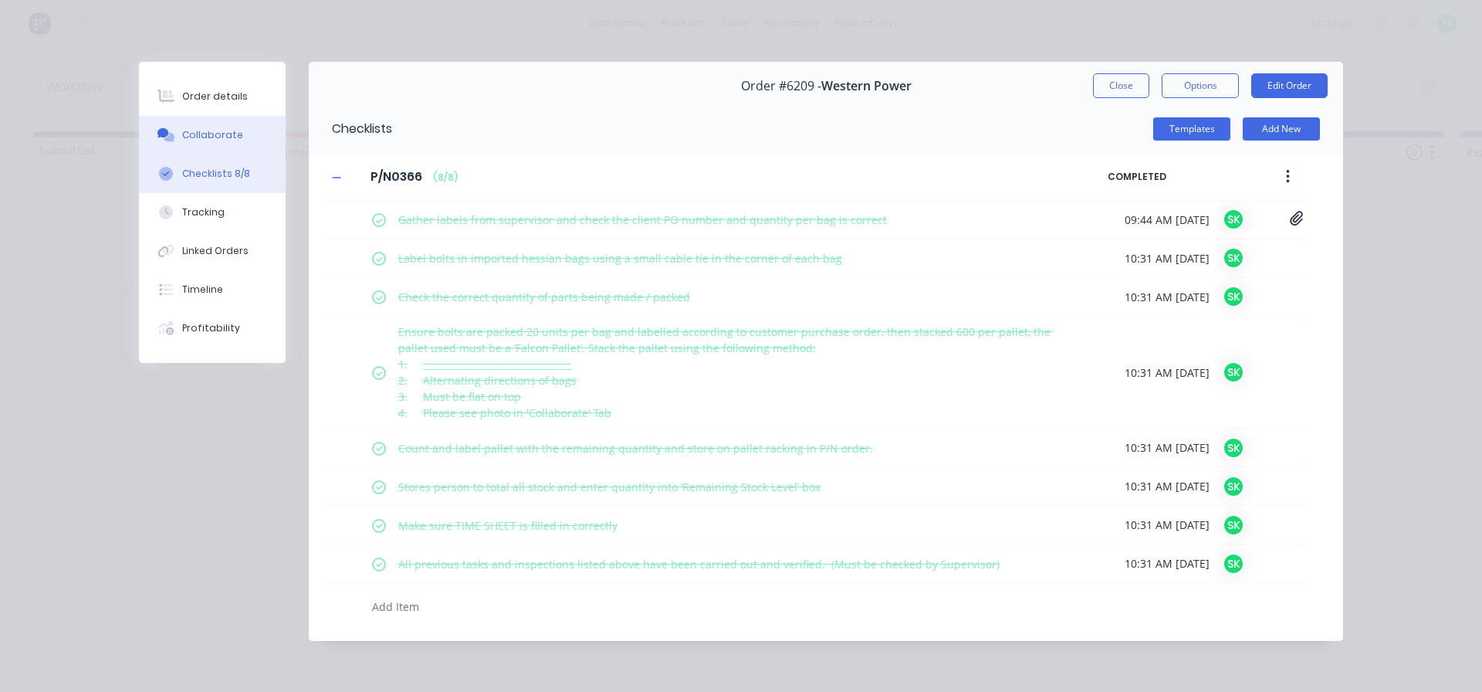
click at [226, 141] on div "Collaborate" at bounding box center [212, 135] width 61 height 14
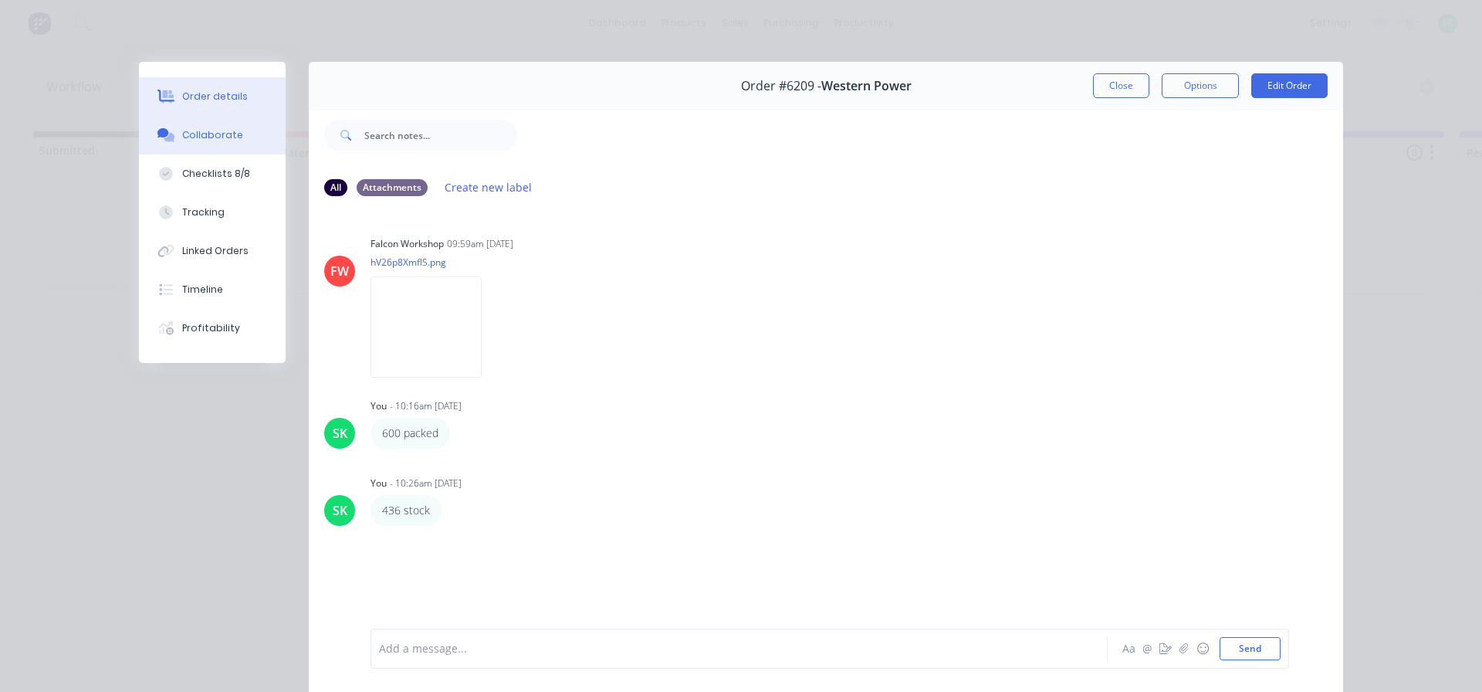
click at [184, 93] on div "Order details" at bounding box center [215, 97] width 66 height 14
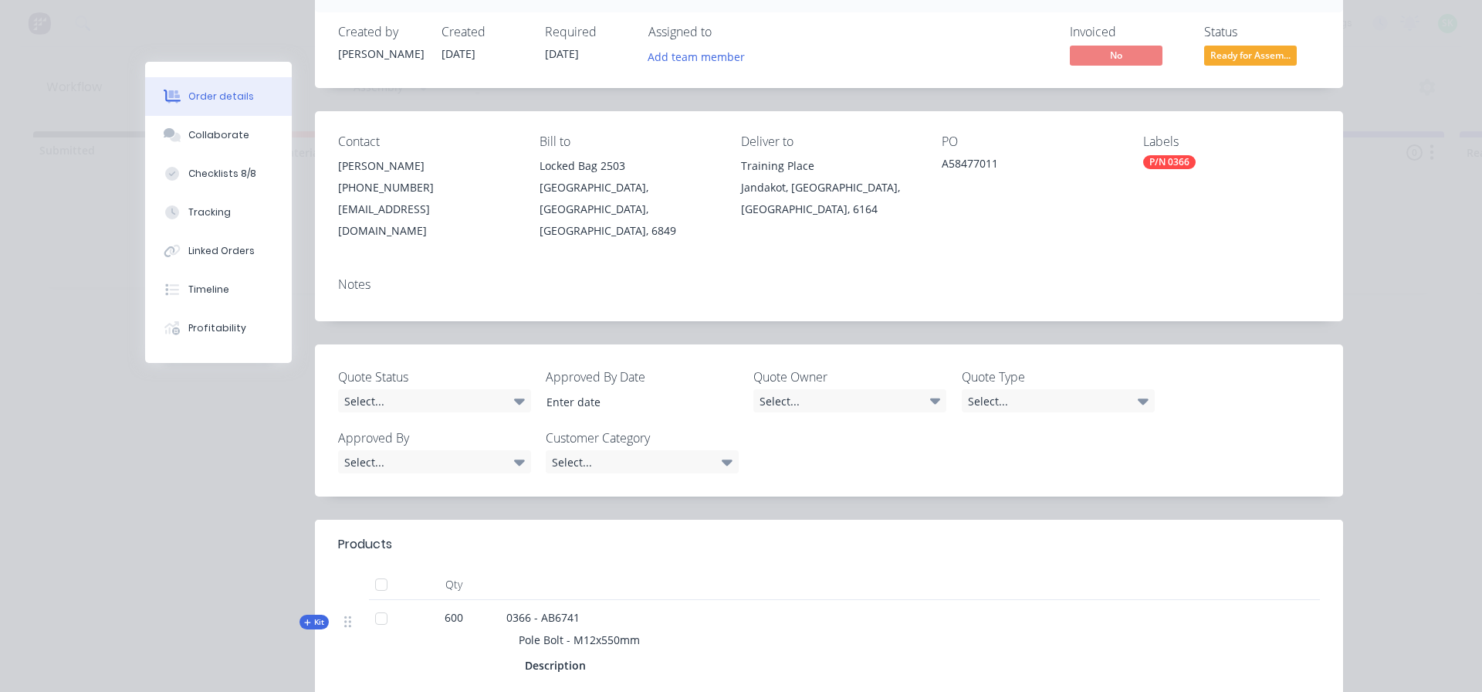
scroll to position [154, 0]
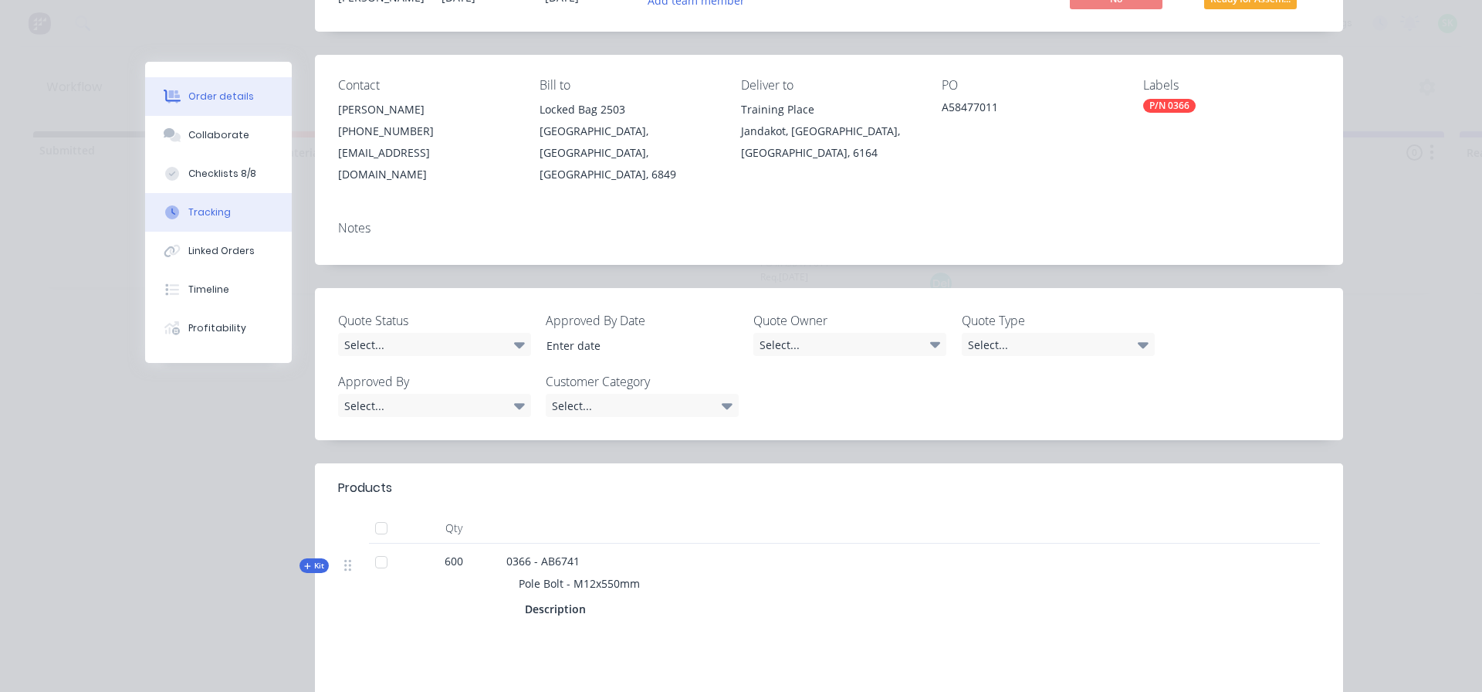
click at [205, 211] on div "Tracking" at bounding box center [209, 212] width 42 height 14
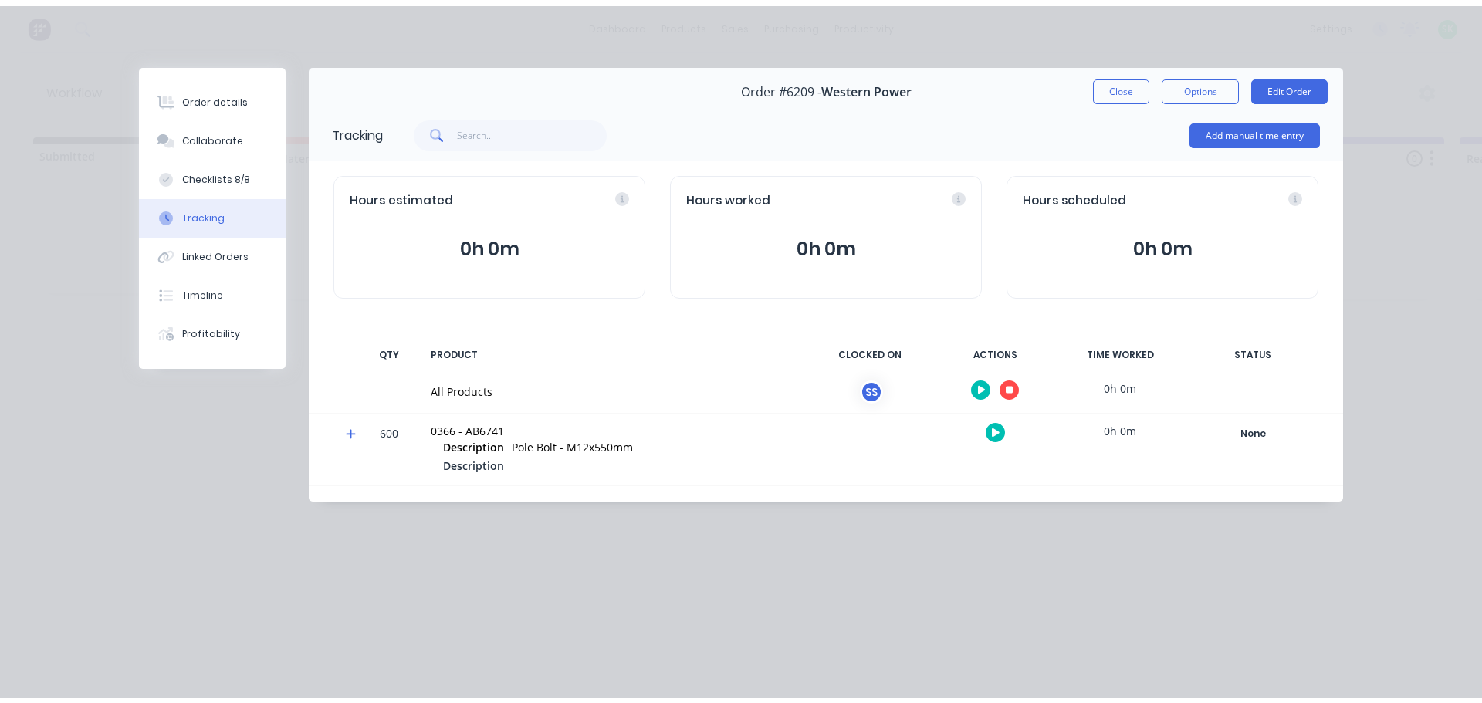
scroll to position [0, 0]
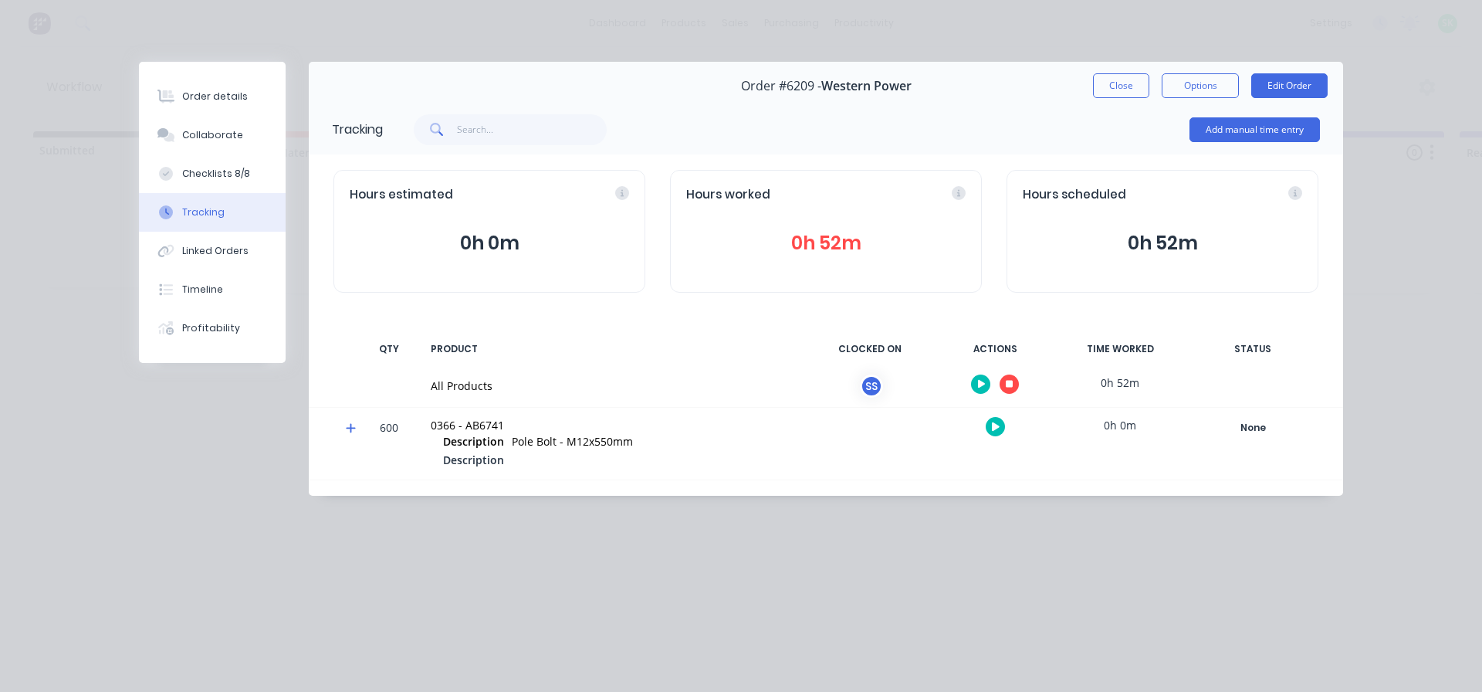
click at [1006, 386] on icon "button" at bounding box center [1010, 384] width 8 height 10
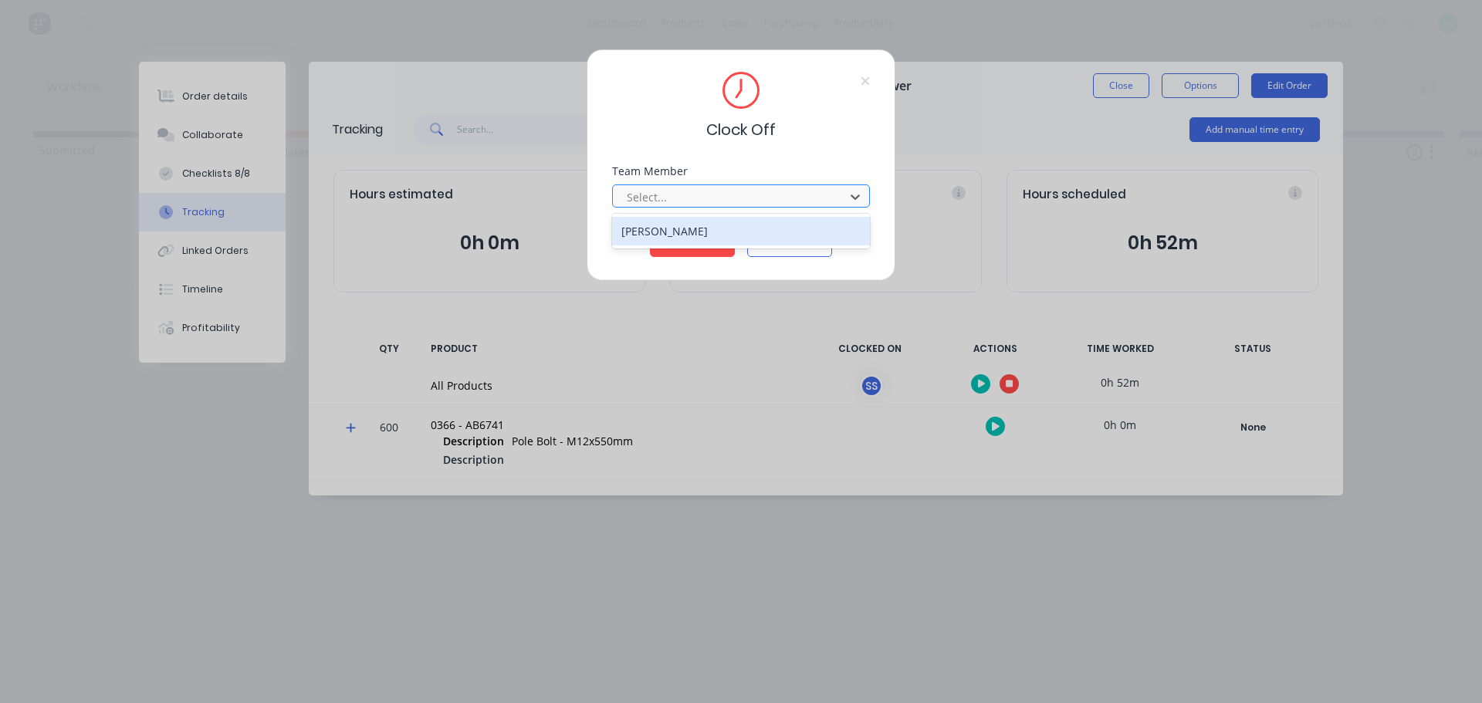
click at [730, 201] on div at bounding box center [730, 197] width 211 height 19
click at [735, 229] on div "[PERSON_NAME]" at bounding box center [741, 231] width 258 height 29
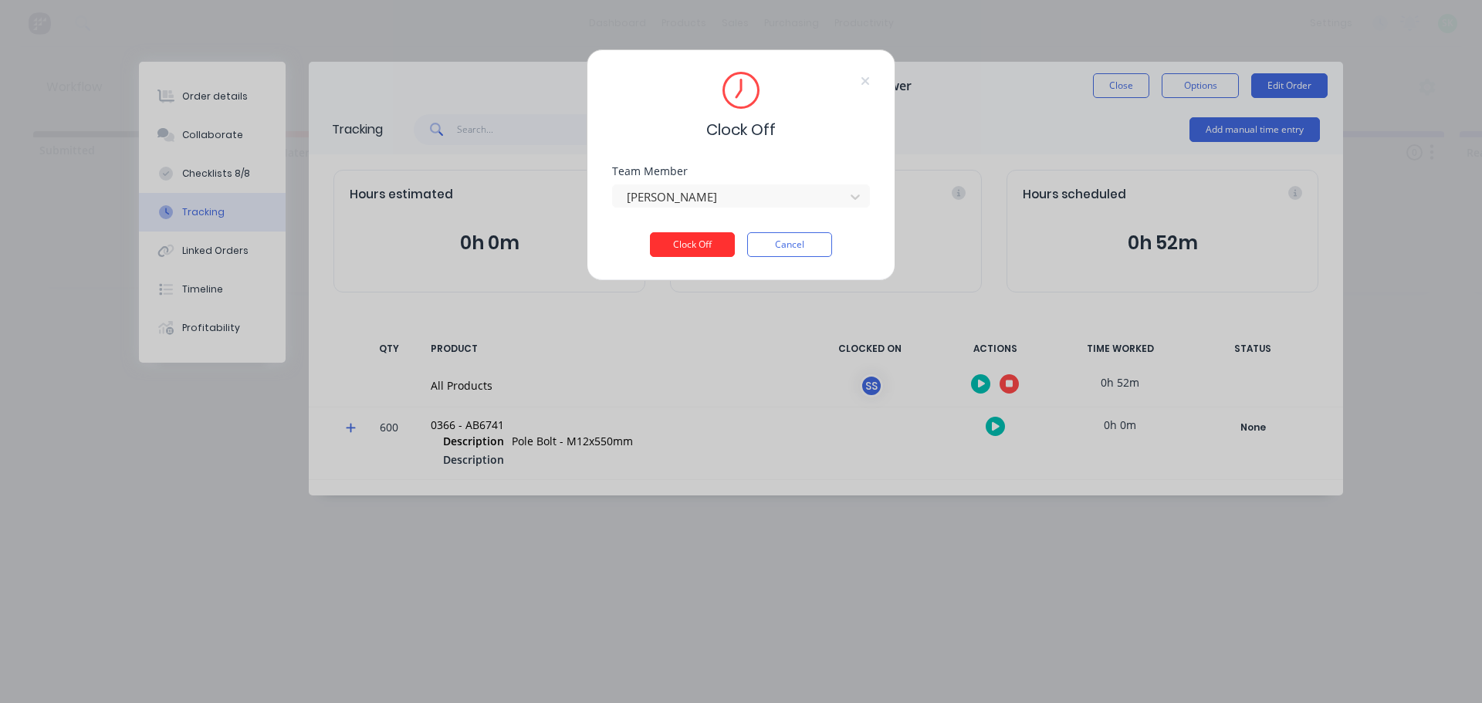
click at [679, 241] on button "Clock Off" at bounding box center [692, 244] width 85 height 25
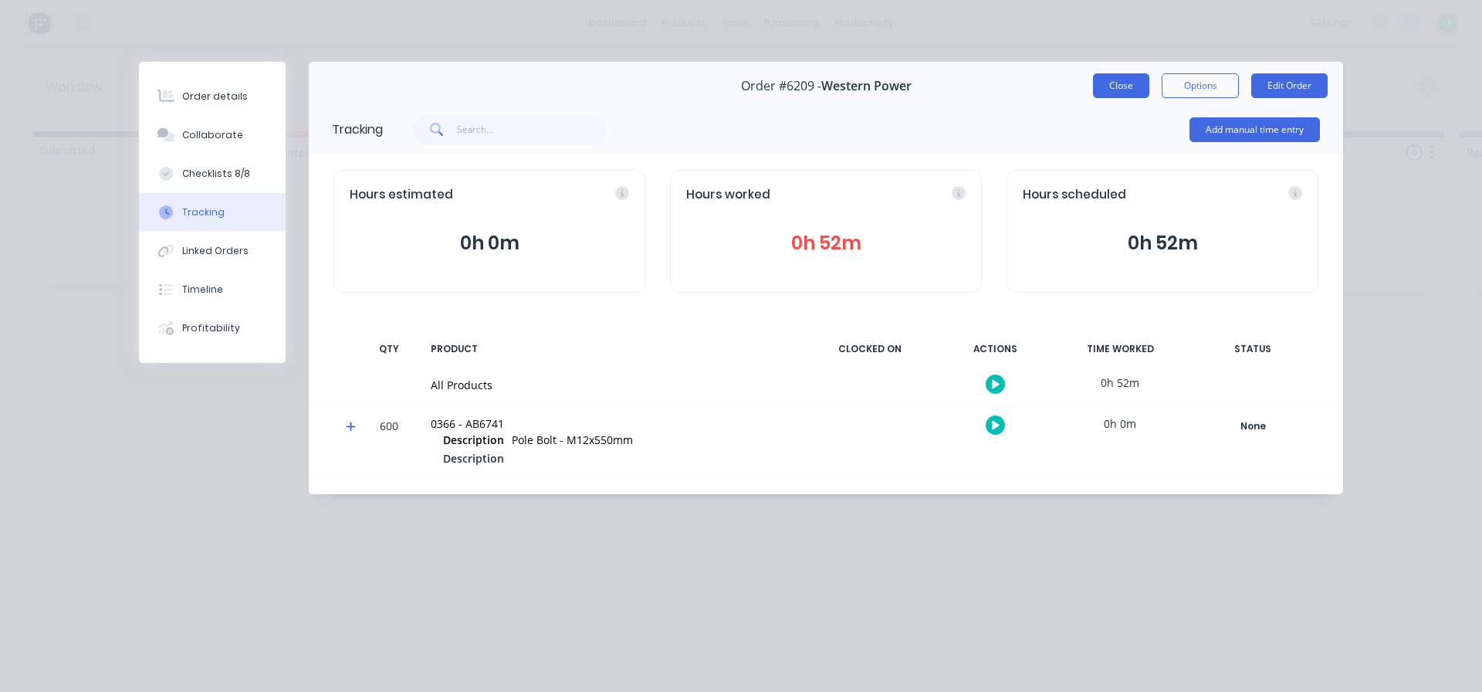
click at [1102, 94] on button "Close" at bounding box center [1121, 85] width 56 height 25
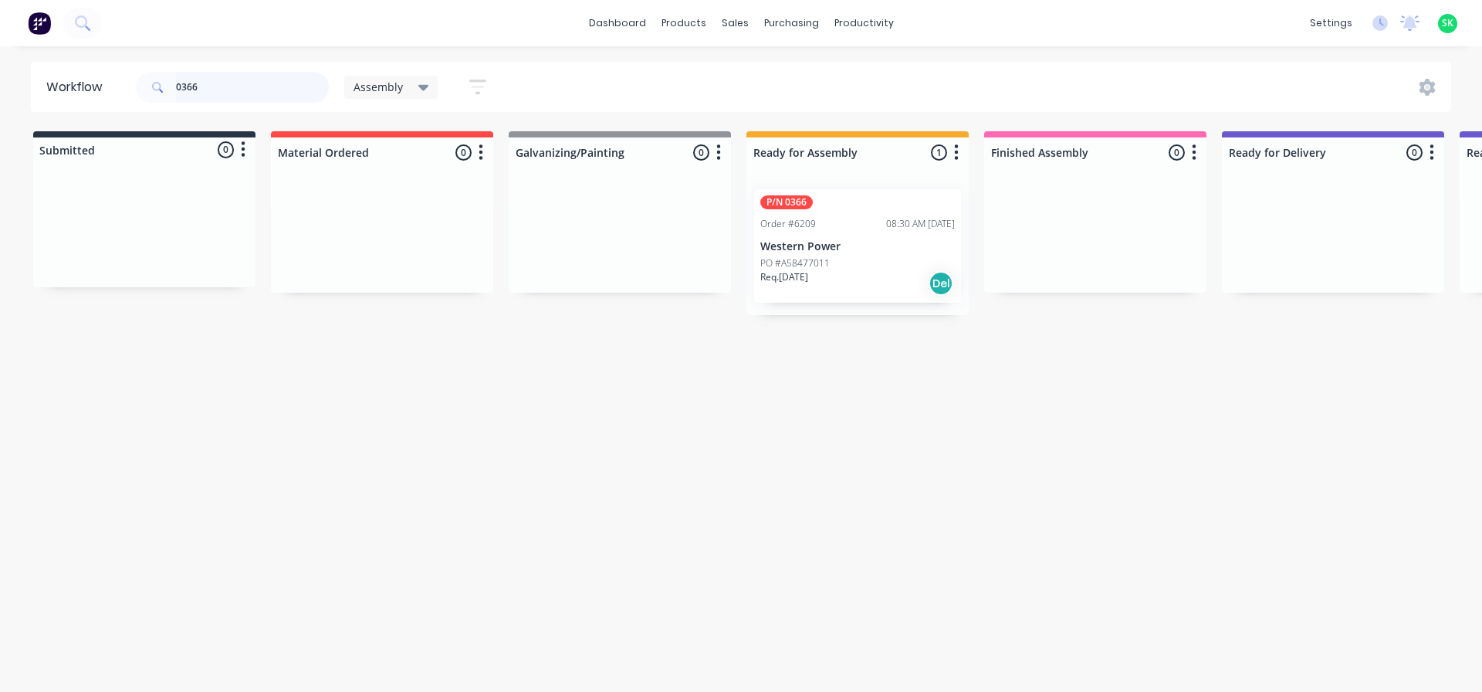
drag, startPoint x: 228, startPoint y: 83, endPoint x: 191, endPoint y: 83, distance: 37.8
click at [191, 83] on input "0366" at bounding box center [252, 87] width 153 height 31
type input "0367"
click at [861, 241] on p "Western Power" at bounding box center [857, 246] width 194 height 13
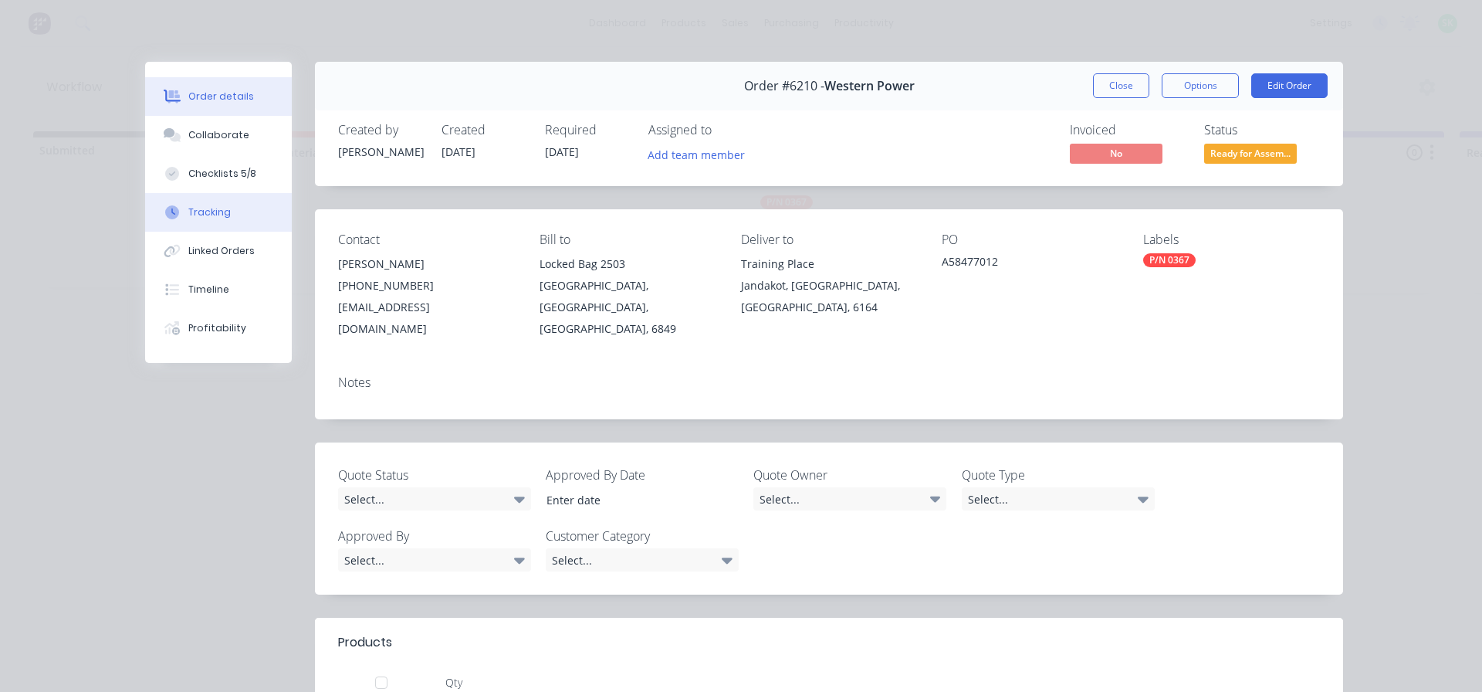
click at [226, 214] on button "Tracking" at bounding box center [218, 212] width 147 height 39
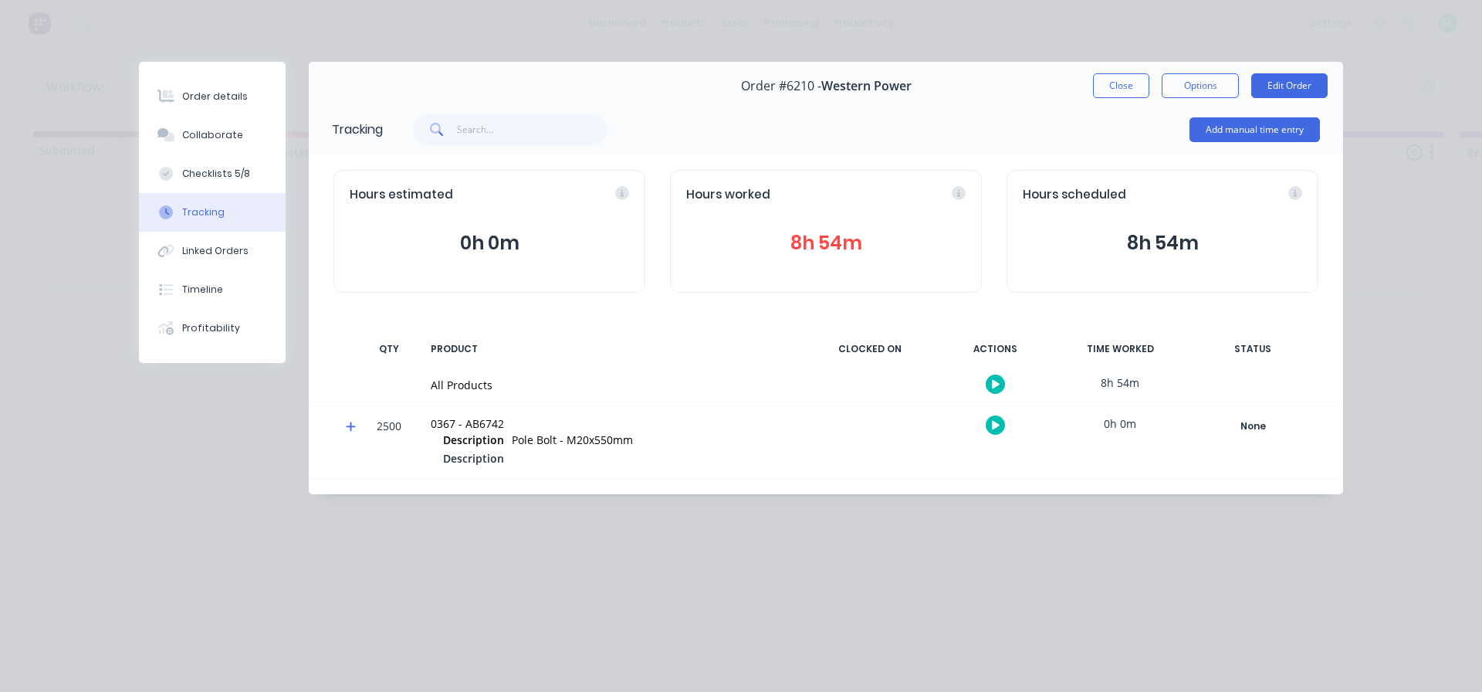
click at [993, 384] on icon "button" at bounding box center [996, 384] width 8 height 8
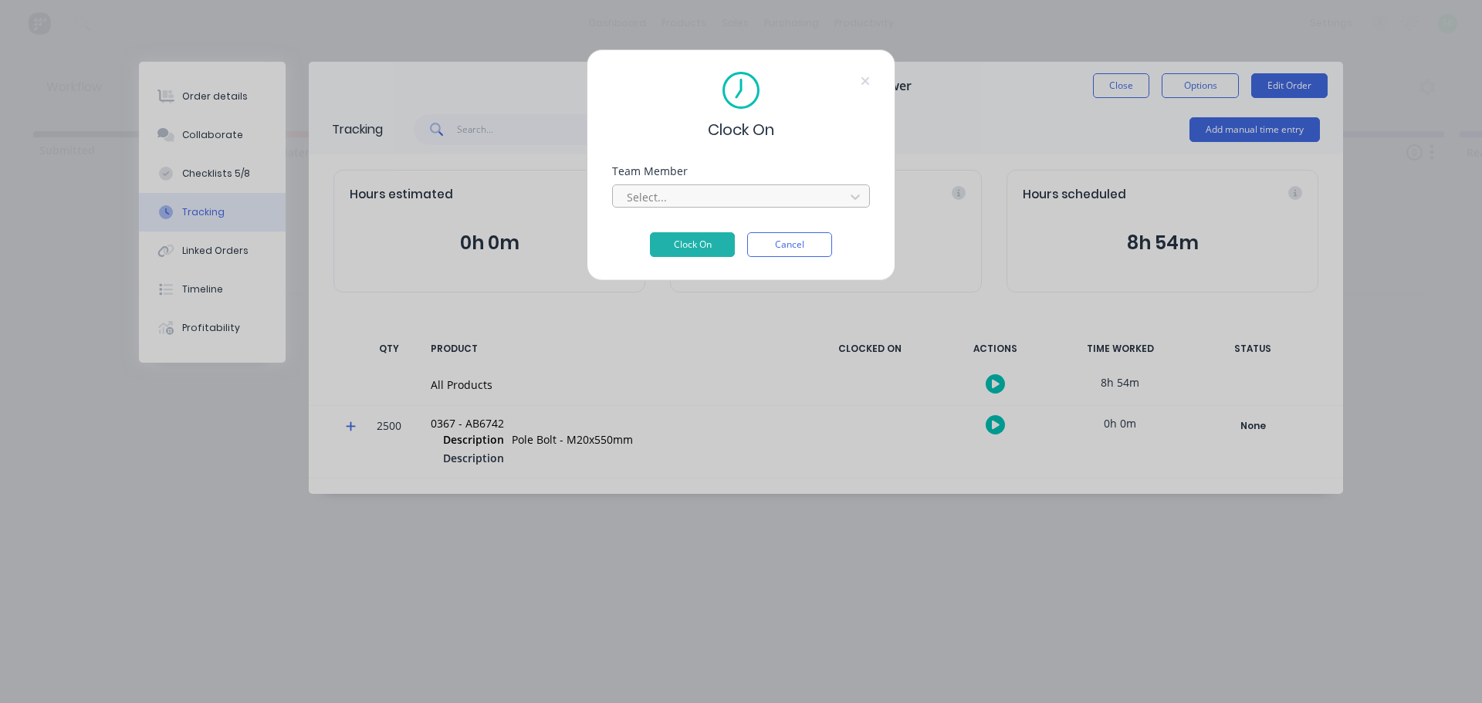
click at [817, 196] on div at bounding box center [730, 197] width 211 height 19
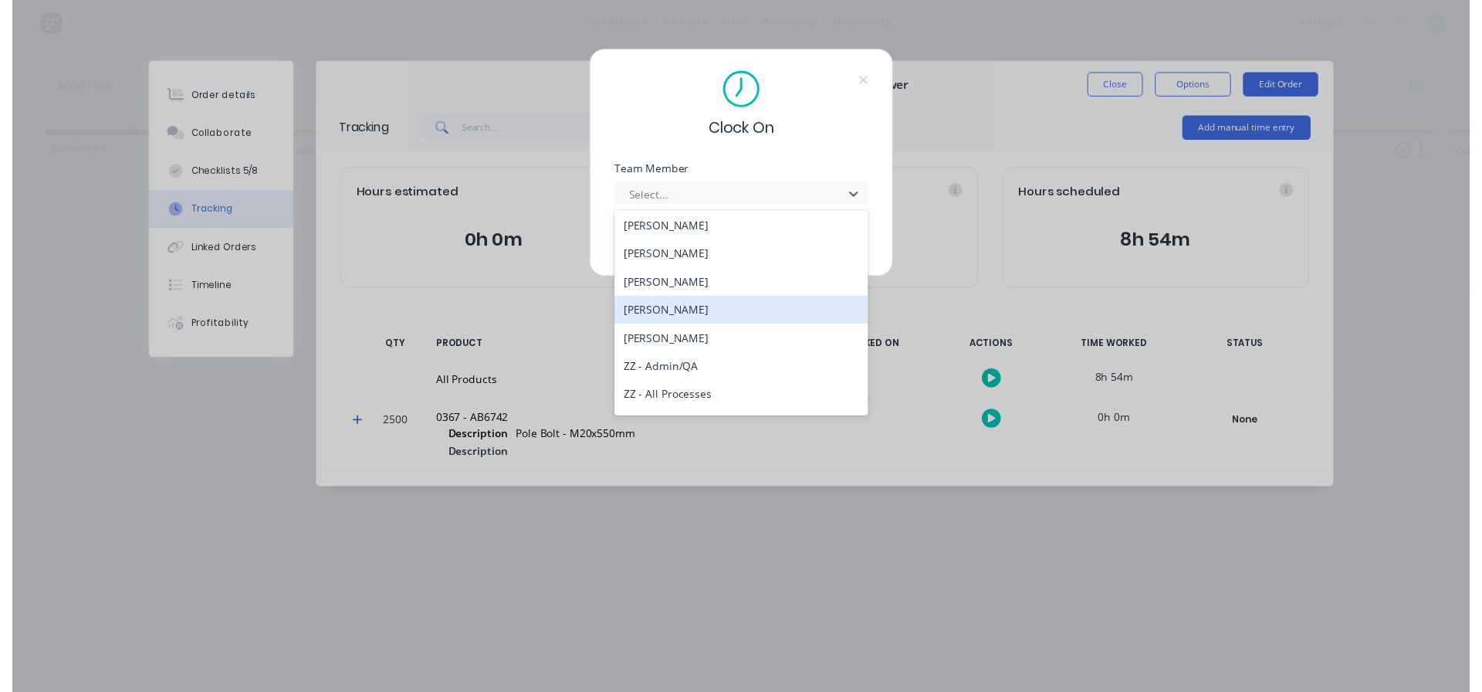
scroll to position [695, 0]
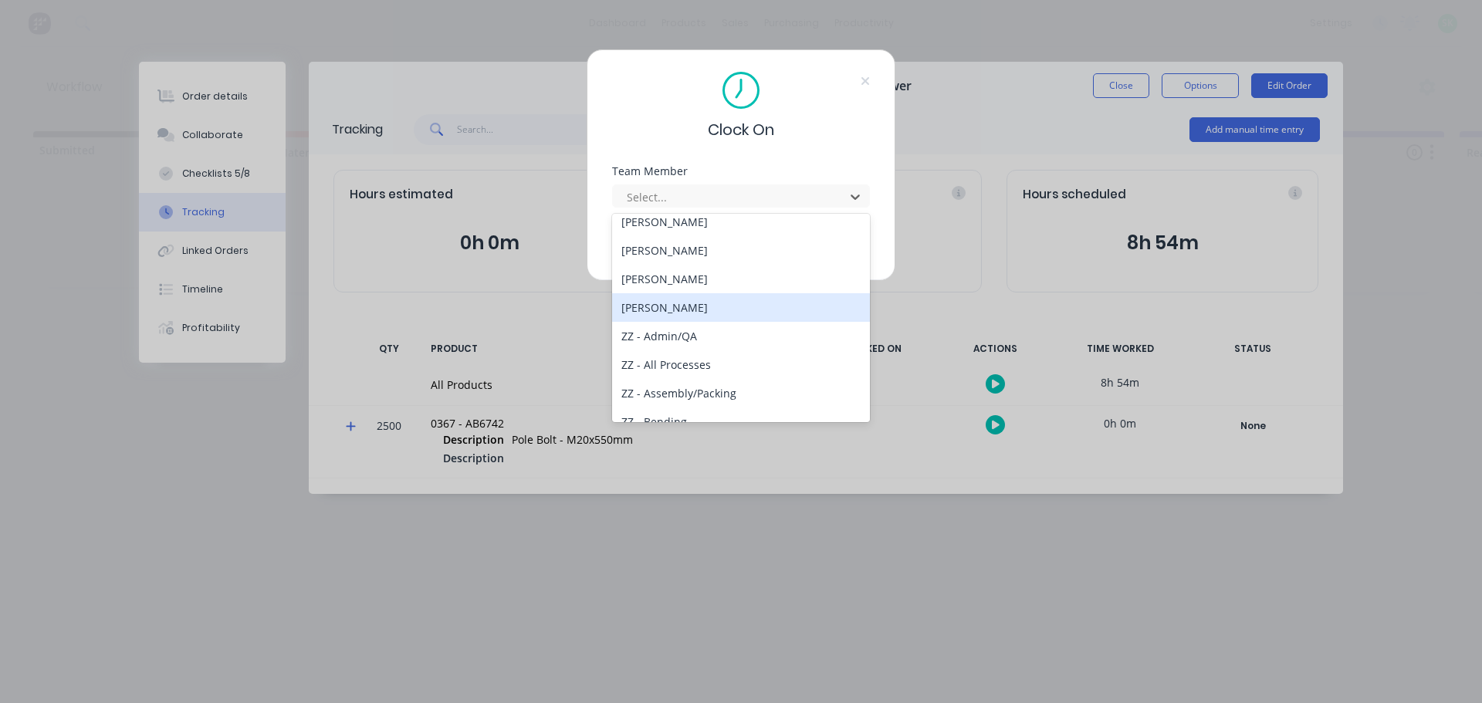
click at [746, 305] on div "[PERSON_NAME]" at bounding box center [741, 307] width 258 height 29
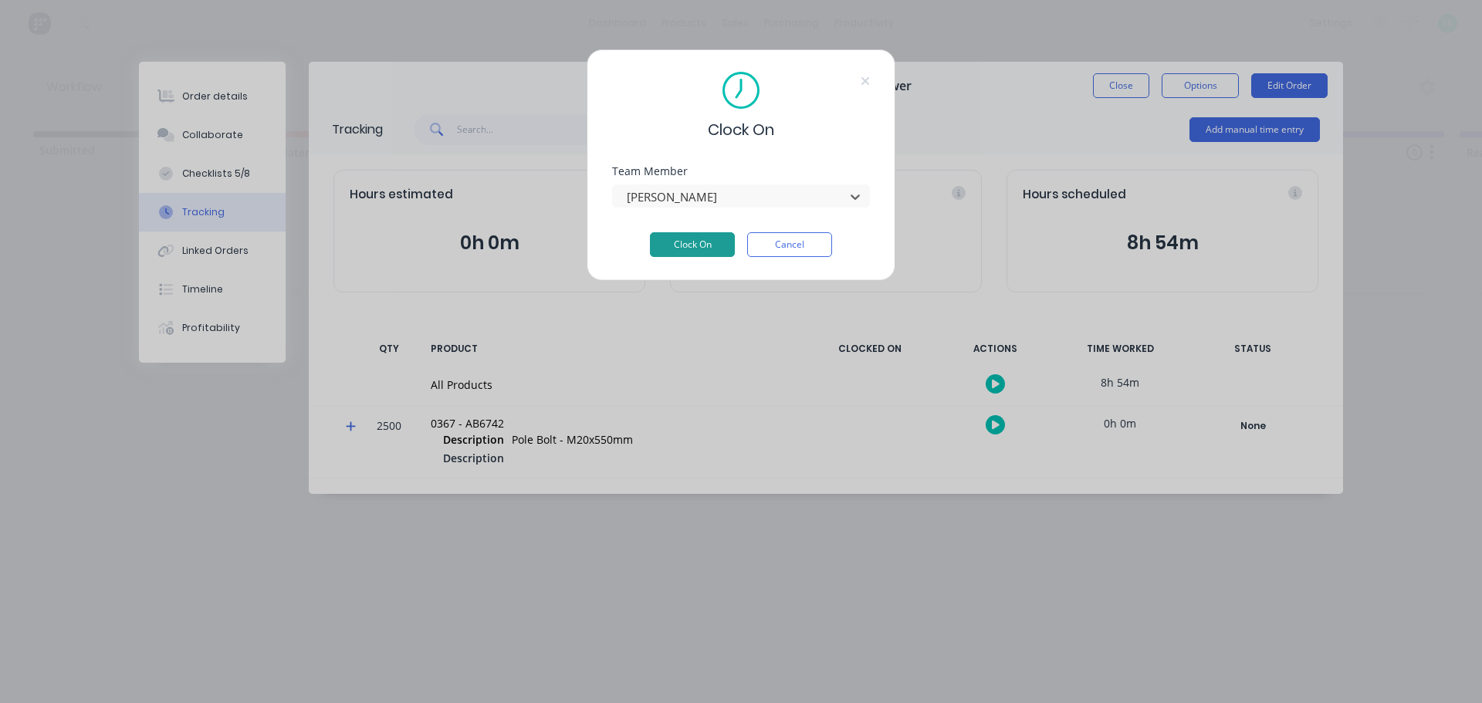
click at [692, 248] on button "Clock On" at bounding box center [692, 244] width 85 height 25
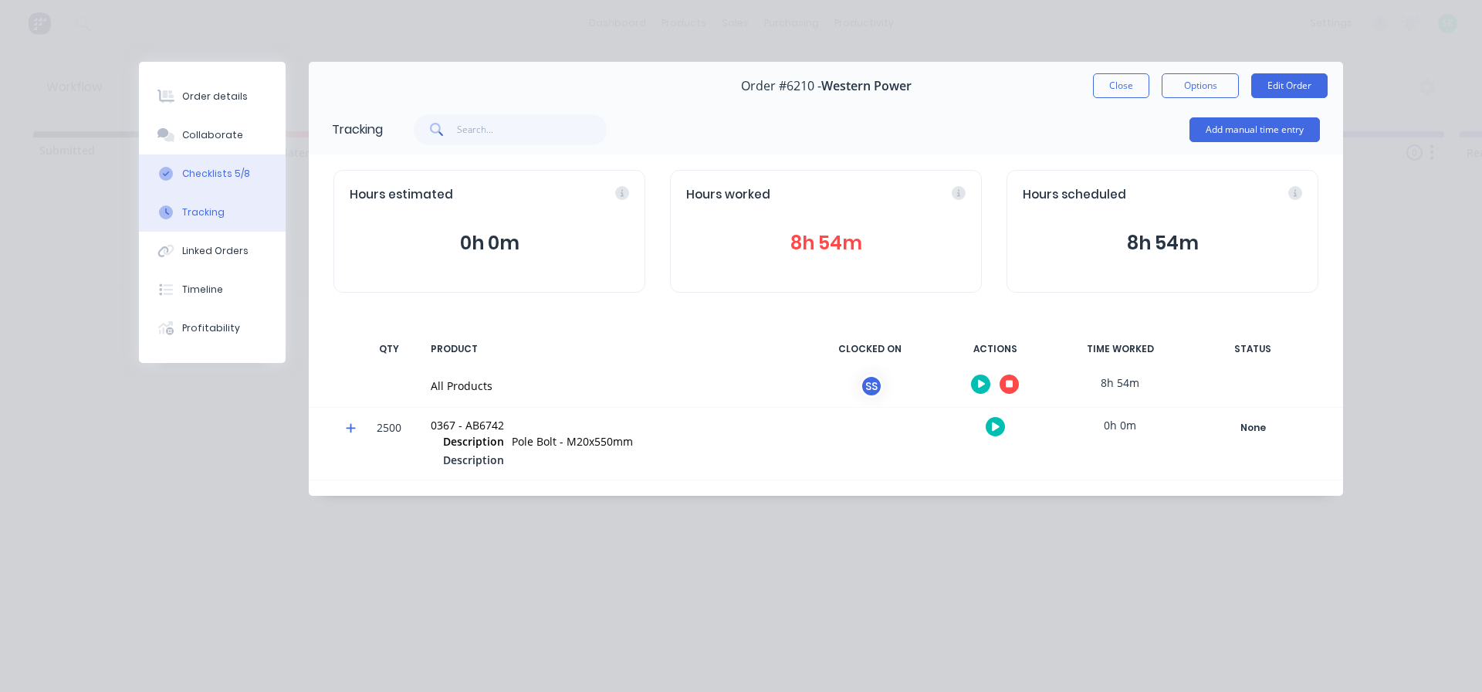
click at [238, 178] on div "Checklists 5/8" at bounding box center [216, 174] width 68 height 14
type textarea "x"
